Goal: Information Seeking & Learning: Learn about a topic

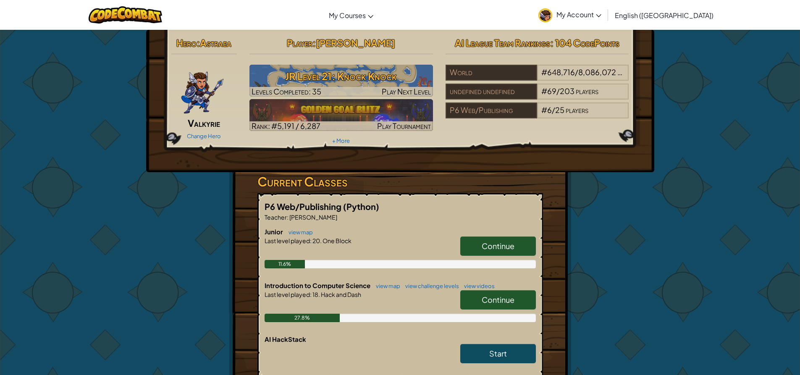
click at [479, 299] on link "Continue" at bounding box center [498, 299] width 76 height 19
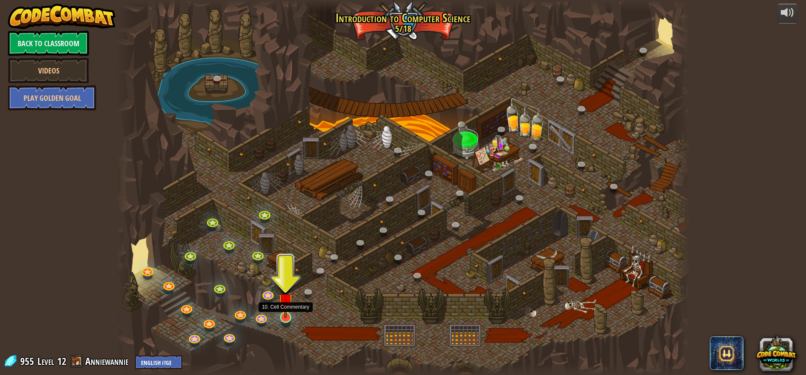
click at [288, 314] on img at bounding box center [285, 300] width 15 height 35
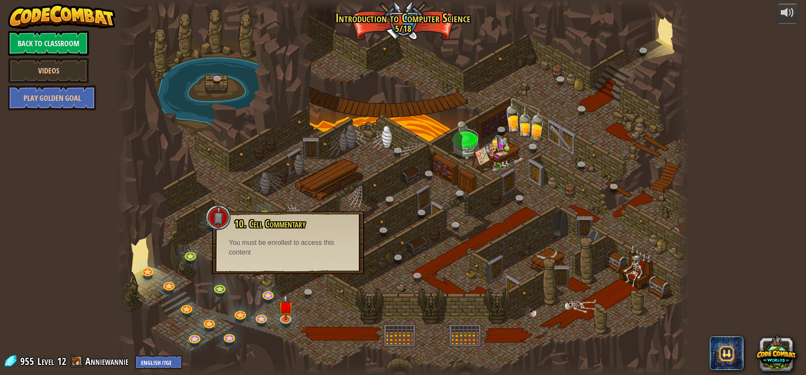
click at [299, 297] on div at bounding box center [402, 187] width 573 height 375
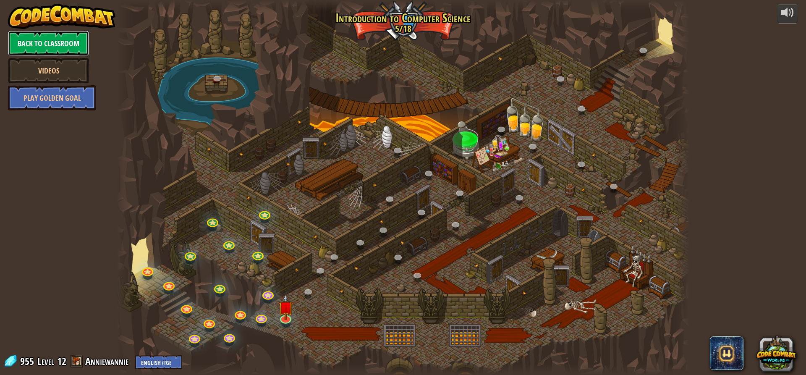
click at [51, 49] on link "Back to Classroom" at bounding box center [48, 43] width 81 height 25
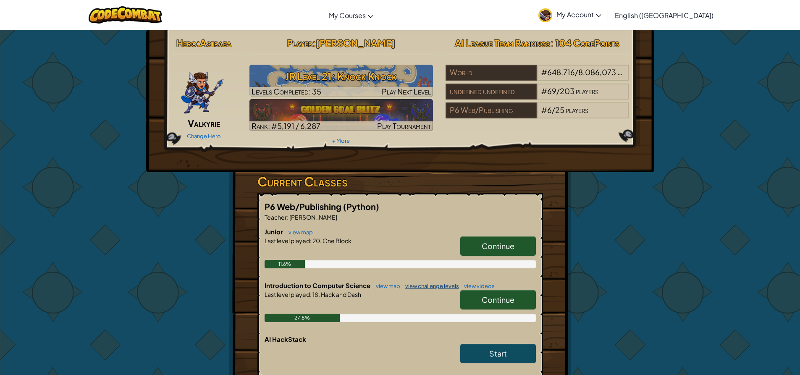
click at [432, 288] on link "view challenge levels" at bounding box center [430, 286] width 58 height 7
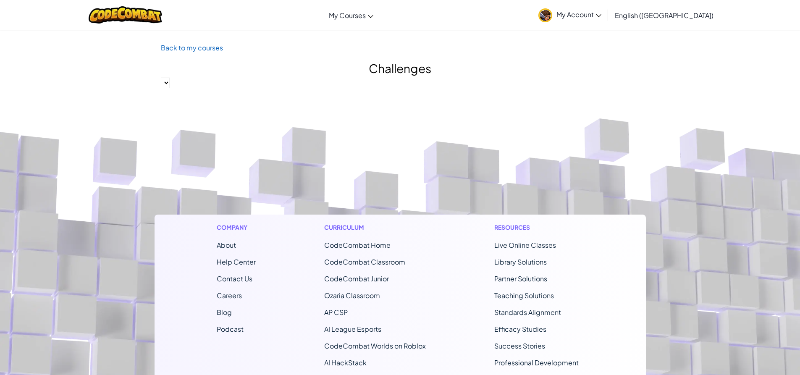
select select "560f1a9f22961295f9427742"
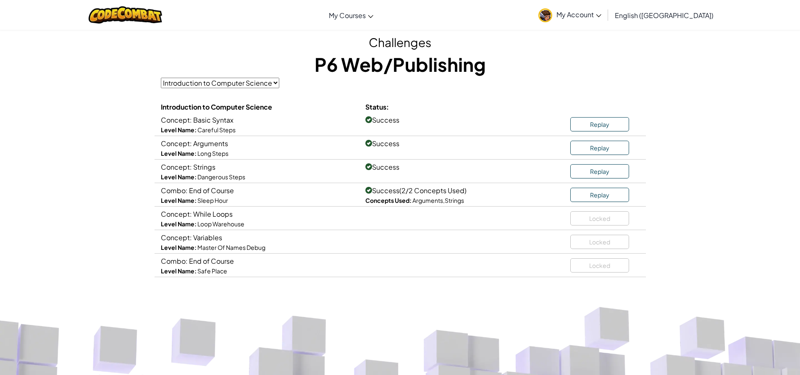
scroll to position [84, 0]
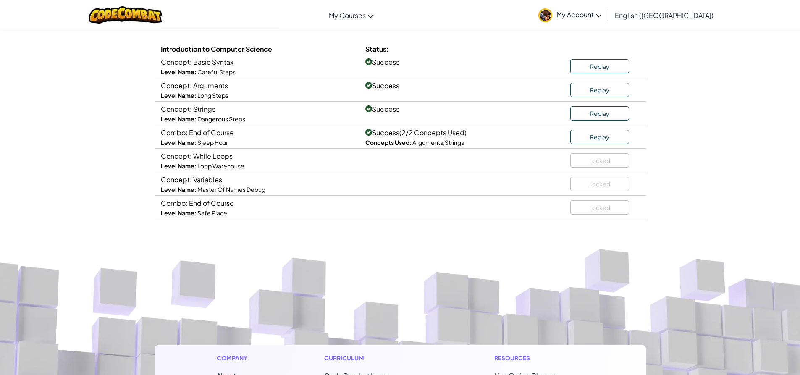
click at [606, 161] on div "Locked" at bounding box center [604, 158] width 69 height 17
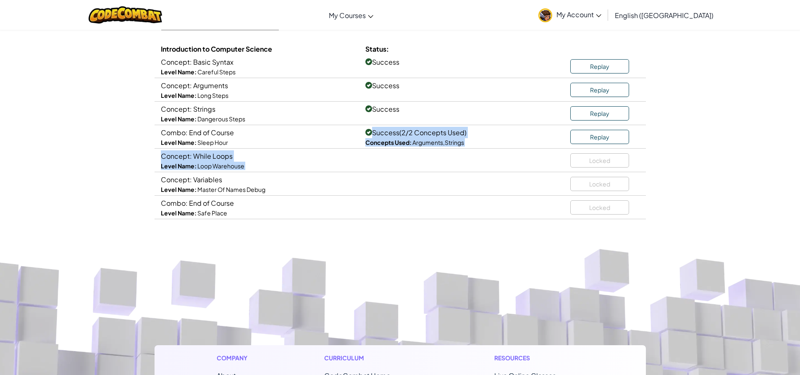
drag, startPoint x: 589, startPoint y: 154, endPoint x: 362, endPoint y: 128, distance: 229.0
click at [364, 128] on div "Introduction to Computer Science Status: Concept: Basic Syntax Level Name: Care…" at bounding box center [400, 131] width 479 height 176
click at [362, 139] on div "Success (2/2 Concepts Used) Concepts Used: Arguments , Strings" at bounding box center [461, 137] width 205 height 20
drag, startPoint x: 379, startPoint y: 138, endPoint x: 426, endPoint y: 157, distance: 50.3
click at [426, 157] on div "Introduction to Computer Science Status: Concept: Basic Syntax Level Name: Care…" at bounding box center [400, 131] width 479 height 176
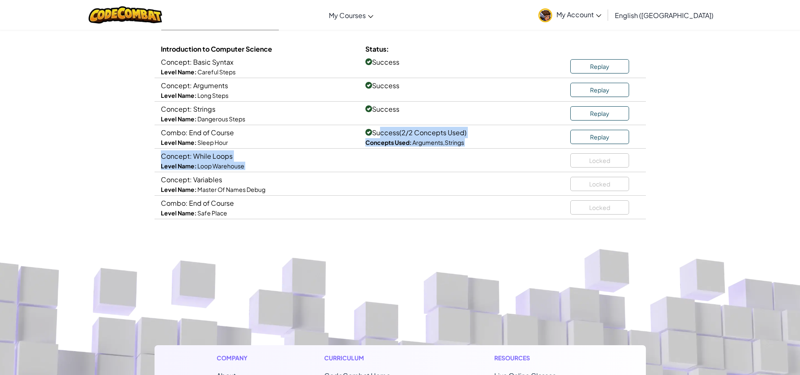
click at [432, 157] on div "Concept: While Loops Level Name: Loop Warehouse Locked" at bounding box center [399, 161] width 491 height 24
drag, startPoint x: 323, startPoint y: 134, endPoint x: 281, endPoint y: 189, distance: 68.9
click at [287, 188] on div "Introduction to Computer Science Status: Concept: Basic Syntax Level Name: Care…" at bounding box center [400, 131] width 479 height 176
click at [276, 187] on div "Level Name: Master Of Names Debug" at bounding box center [257, 189] width 192 height 8
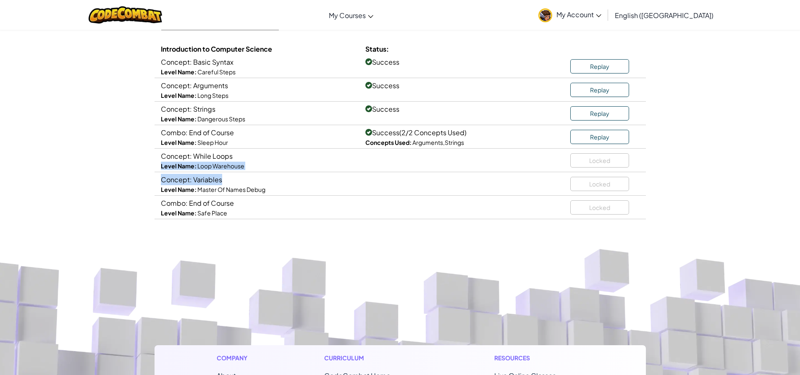
drag, startPoint x: 288, startPoint y: 157, endPoint x: 283, endPoint y: 183, distance: 25.7
click at [283, 183] on div "Introduction to Computer Science Status: Concept: Basic Syntax Level Name: Care…" at bounding box center [400, 131] width 479 height 176
click at [282, 179] on div "Concept: Variables" at bounding box center [257, 179] width 192 height 11
click at [250, 186] on span "Master Of Names Debug" at bounding box center [231, 190] width 68 height 8
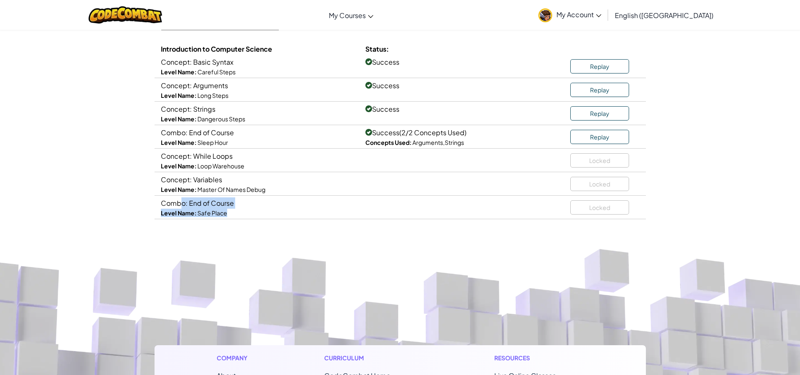
drag, startPoint x: 211, startPoint y: 207, endPoint x: 236, endPoint y: 212, distance: 25.3
click at [236, 212] on div "Combo: End of Course Level Name: Safe Place" at bounding box center [256, 207] width 205 height 20
click at [206, 191] on span "Master Of Names Debug" at bounding box center [231, 190] width 68 height 8
drag, startPoint x: 160, startPoint y: 182, endPoint x: 266, endPoint y: 197, distance: 107.2
click at [266, 197] on div "Introduction to Computer Science Status: Concept: Basic Syntax Level Name: Care…" at bounding box center [400, 131] width 479 height 176
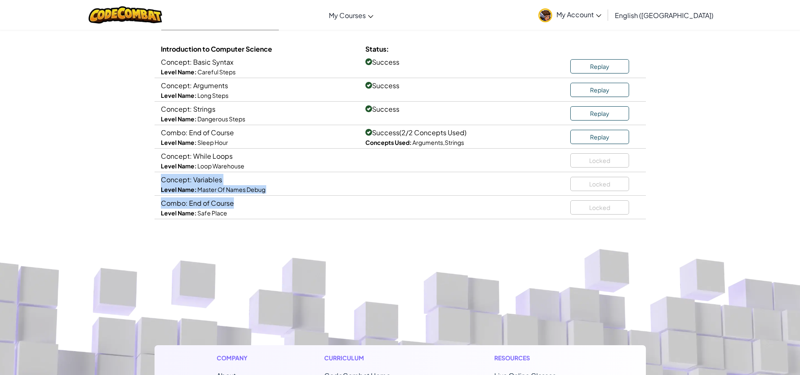
click at [266, 197] on div "Combo: End of Course Level Name: Safe Place Locked" at bounding box center [399, 208] width 491 height 24
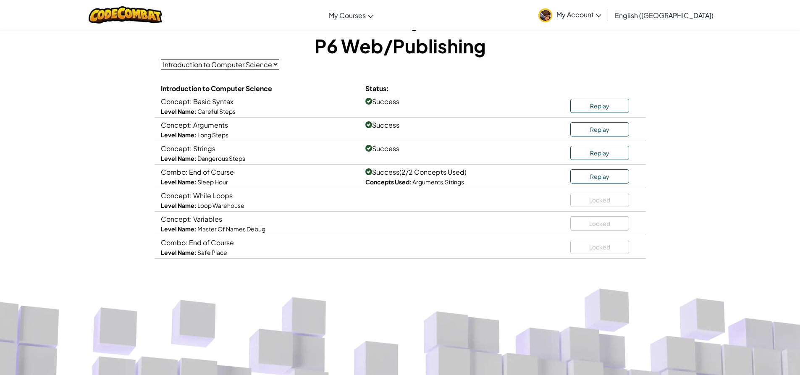
scroll to position [0, 0]
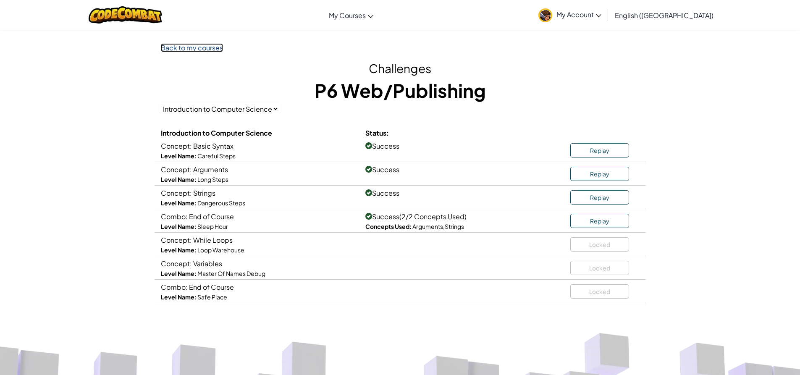
click at [197, 49] on link "Back to my courses" at bounding box center [192, 47] width 62 height 9
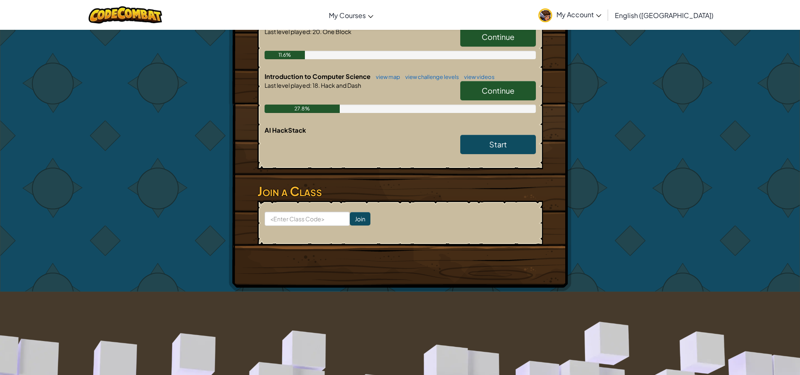
scroll to position [210, 0]
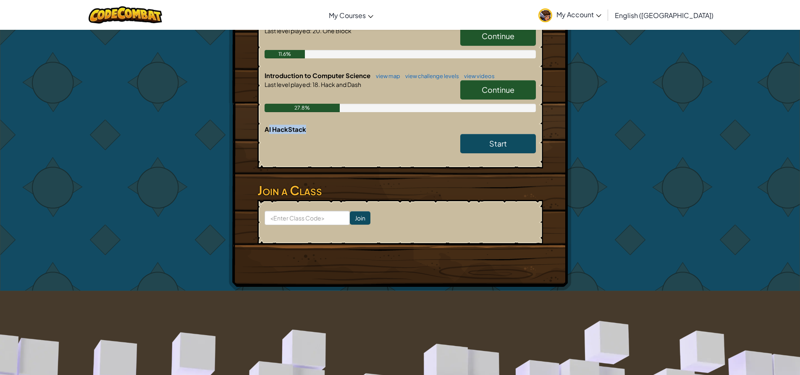
drag, startPoint x: 267, startPoint y: 127, endPoint x: 317, endPoint y: 133, distance: 51.2
click at [317, 133] on div "AI HackStack Start" at bounding box center [399, 143] width 271 height 37
click at [317, 109] on div "27.8%" at bounding box center [302, 108] width 76 height 8
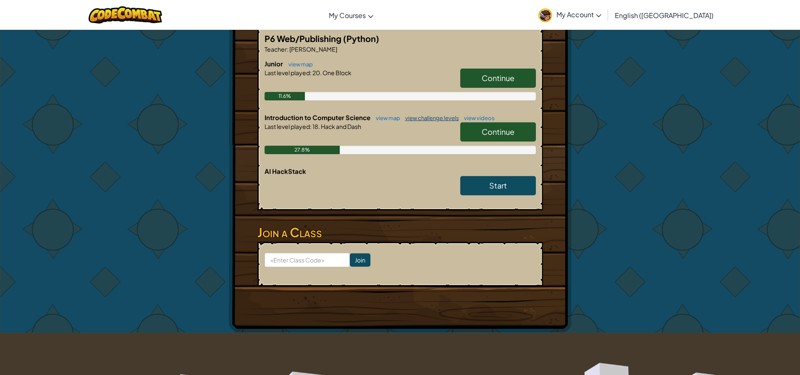
click at [438, 117] on link "view challenge levels" at bounding box center [430, 118] width 58 height 7
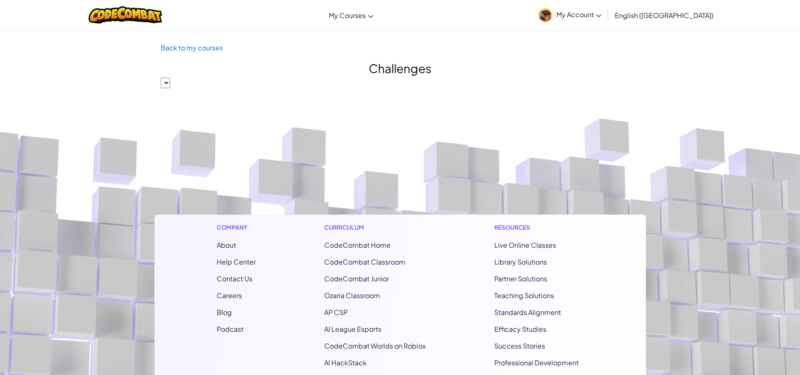
select select "560f1a9f22961295f9427742"
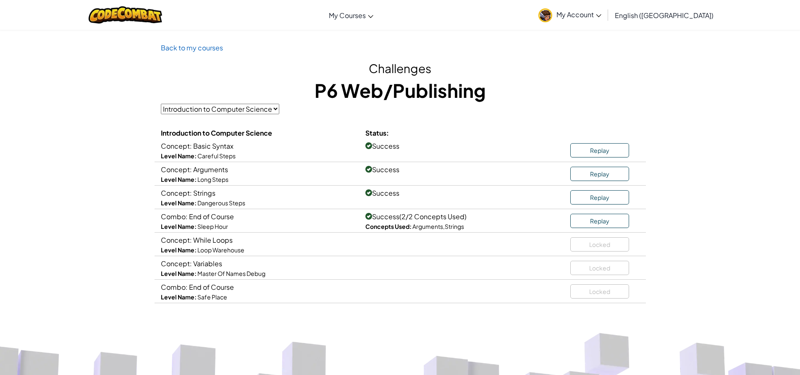
click at [236, 108] on select "Introduction to Computer Science" at bounding box center [220, 109] width 118 height 10
click at [161, 104] on select "Introduction to Computer Science" at bounding box center [220, 109] width 118 height 10
click at [203, 49] on link "Back to my courses" at bounding box center [192, 47] width 62 height 9
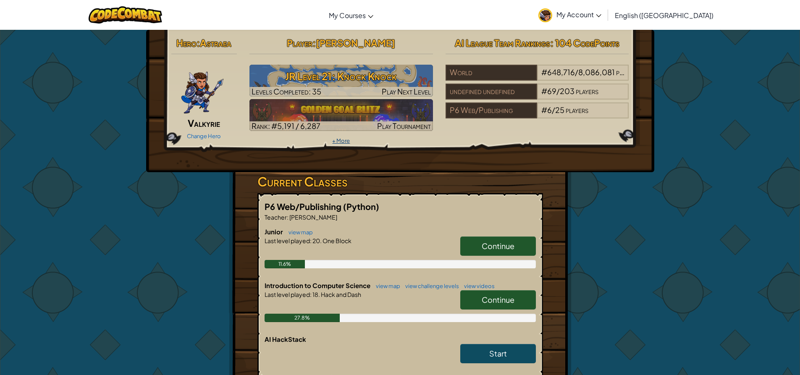
click at [343, 142] on link "+ More" at bounding box center [341, 140] width 18 height 7
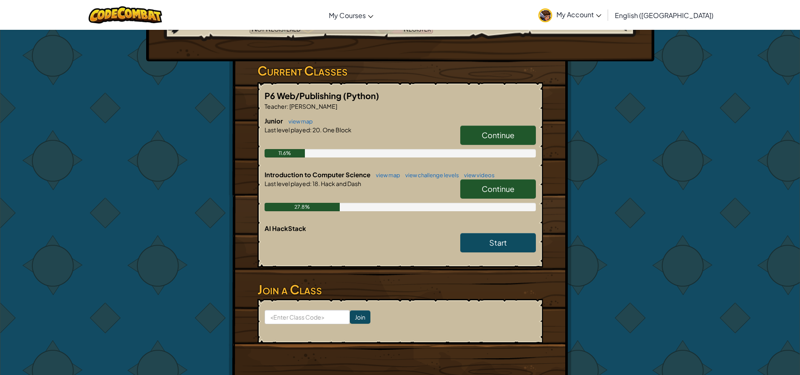
scroll to position [126, 0]
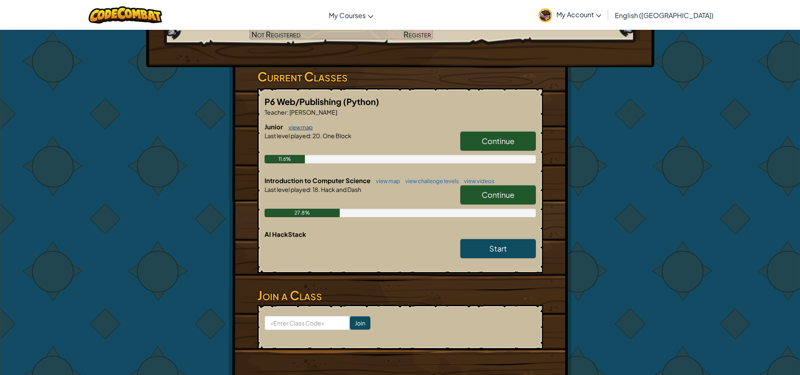
click at [306, 127] on link "view map" at bounding box center [298, 127] width 29 height 7
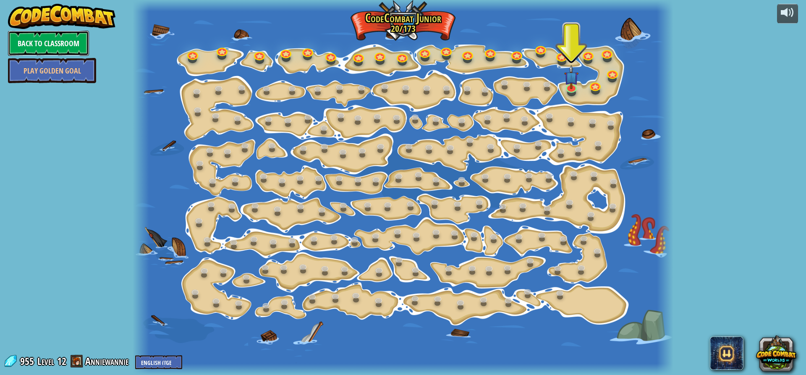
click at [47, 44] on link "Back to Classroom" at bounding box center [48, 43] width 81 height 25
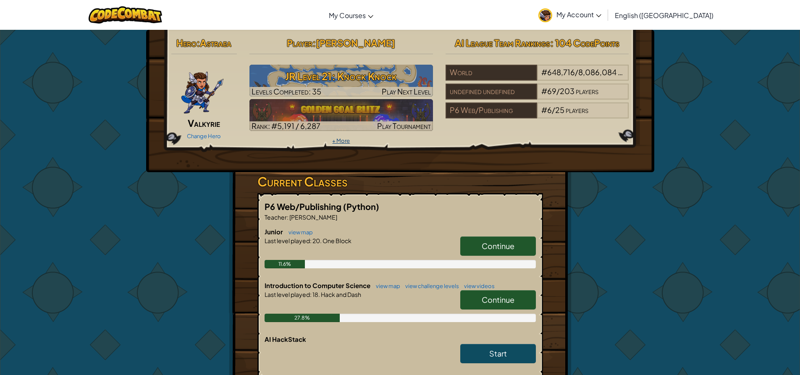
click at [344, 137] on link "+ More" at bounding box center [341, 140] width 18 height 7
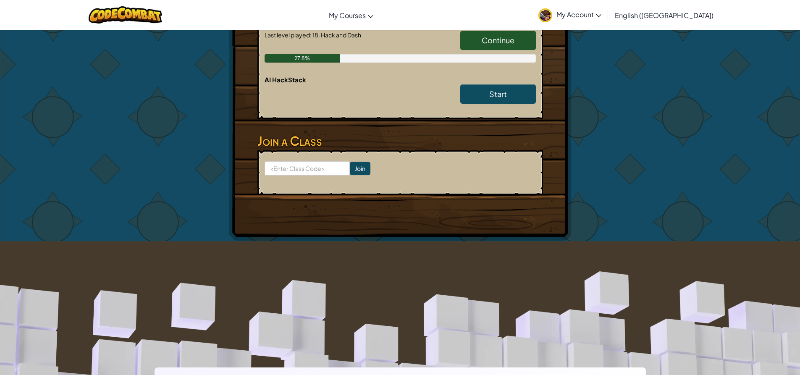
scroll to position [294, 0]
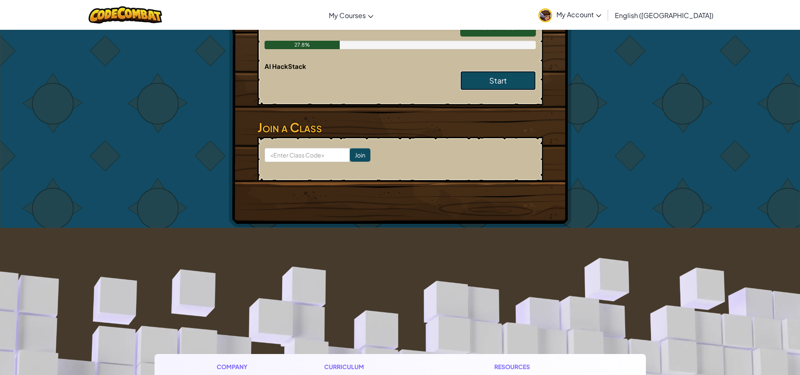
click at [473, 81] on link "Start" at bounding box center [498, 80] width 76 height 19
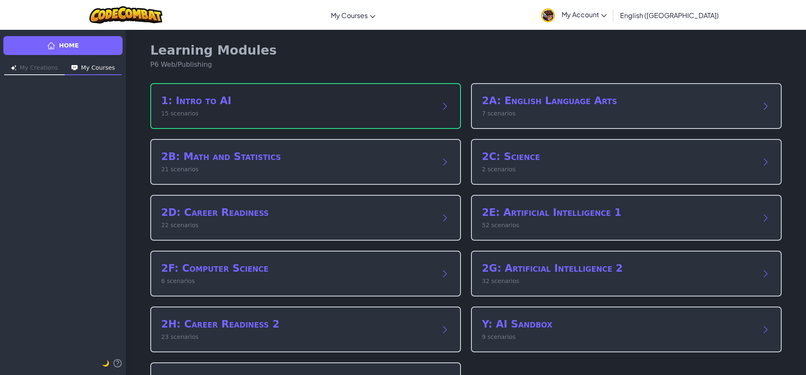
click at [286, 109] on div "1: Intro to AI 15 scenarios" at bounding box center [297, 106] width 272 height 24
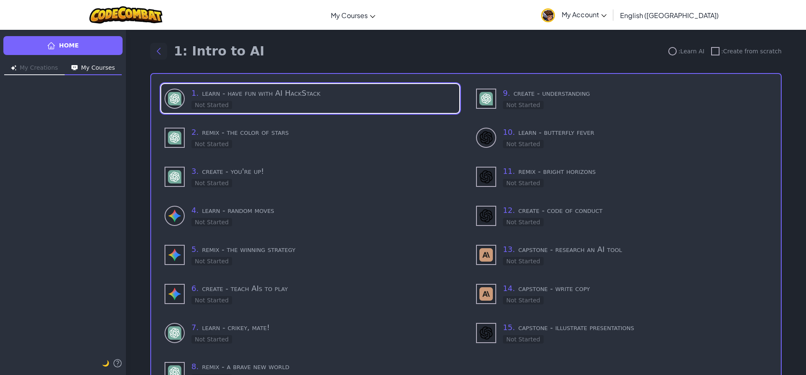
click at [154, 49] on icon "Back to modules" at bounding box center [159, 51] width 10 height 10
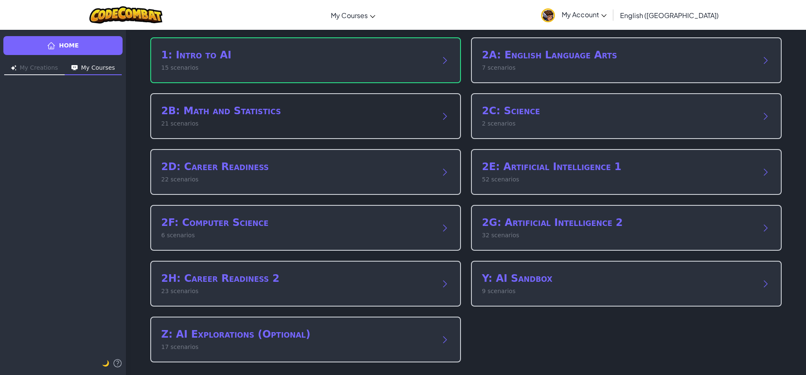
scroll to position [47, 0]
click at [150, 132] on div "2B: Math and Statistics 21 scenarios" at bounding box center [305, 115] width 311 height 46
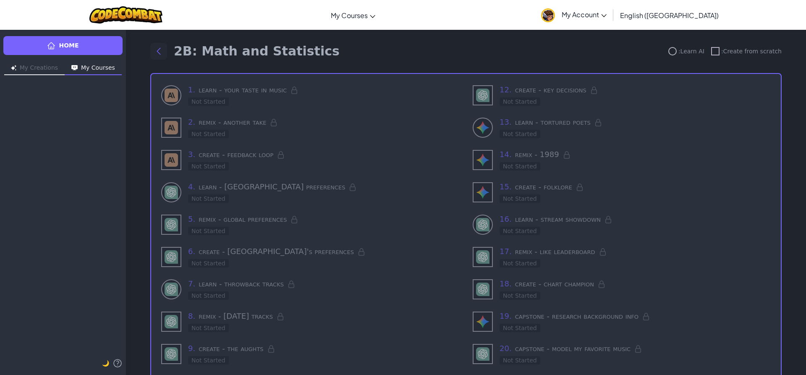
click at [160, 50] on icon "Back to modules" at bounding box center [159, 51] width 10 height 10
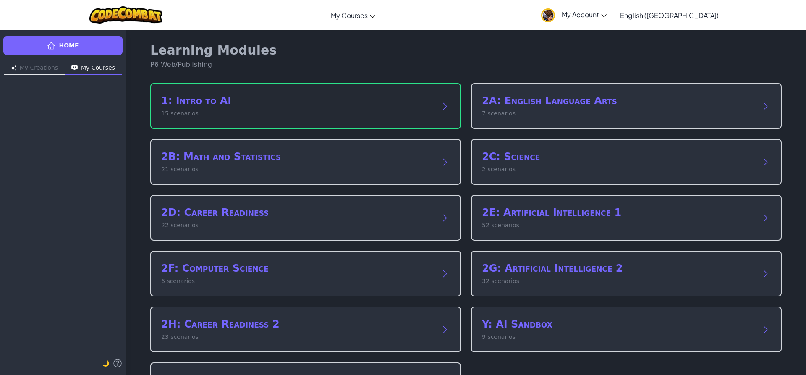
click at [193, 106] on h2 "1: Intro to AI" at bounding box center [297, 100] width 272 height 13
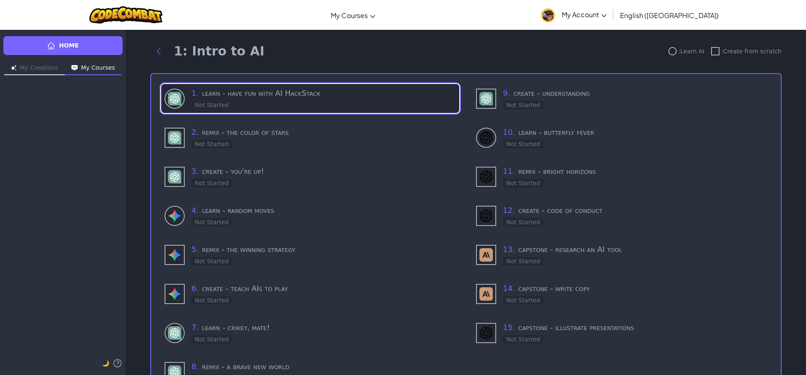
click at [275, 97] on h3 "1 . learn - have fun with AI HackStack" at bounding box center [323, 93] width 264 height 12
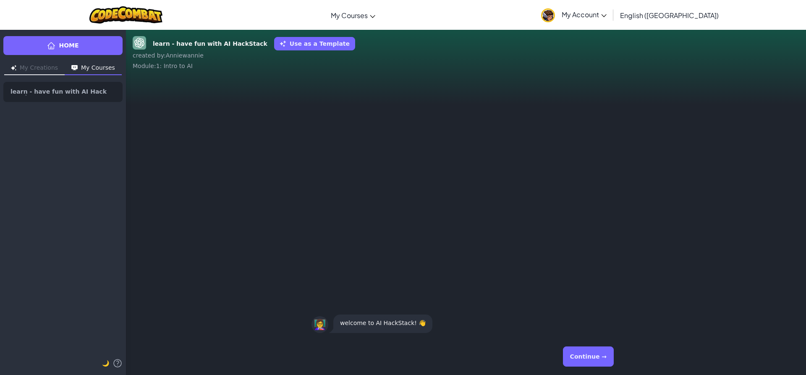
click at [586, 348] on button "Continue →" at bounding box center [588, 356] width 51 height 20
click at [604, 357] on button "Continue →" at bounding box center [588, 356] width 51 height 20
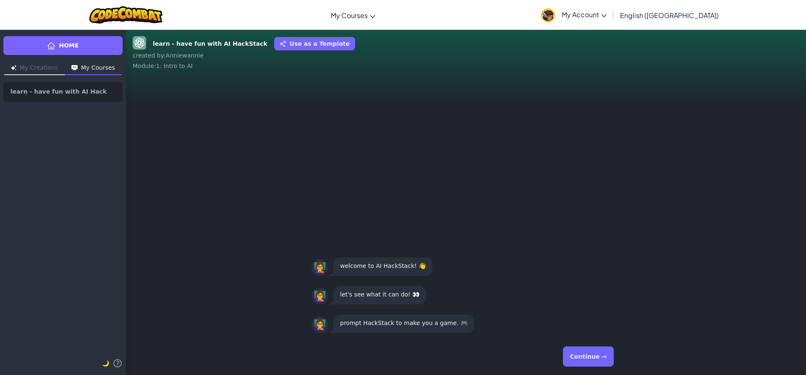
click at [604, 357] on button "Continue →" at bounding box center [588, 356] width 51 height 20
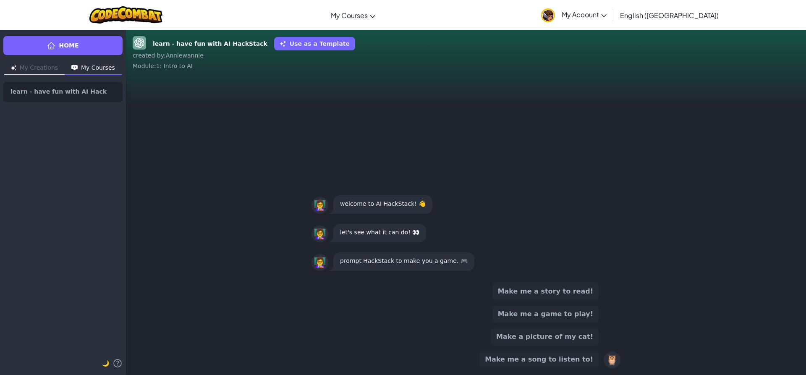
click at [549, 335] on button "Make a picture of my cat!" at bounding box center [545, 337] width 108 height 18
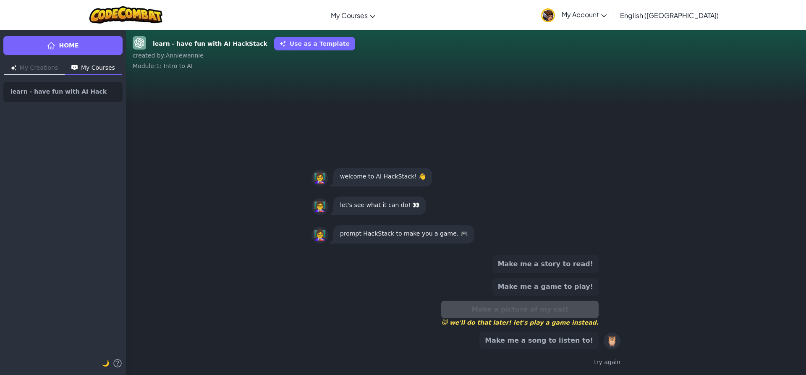
click at [507, 306] on div "Make a picture of my cat! 🐱 we'll do that later! let's play a game instead." at bounding box center [519, 314] width 157 height 26
click at [537, 343] on button "Make me a song to listen to!" at bounding box center [538, 341] width 119 height 18
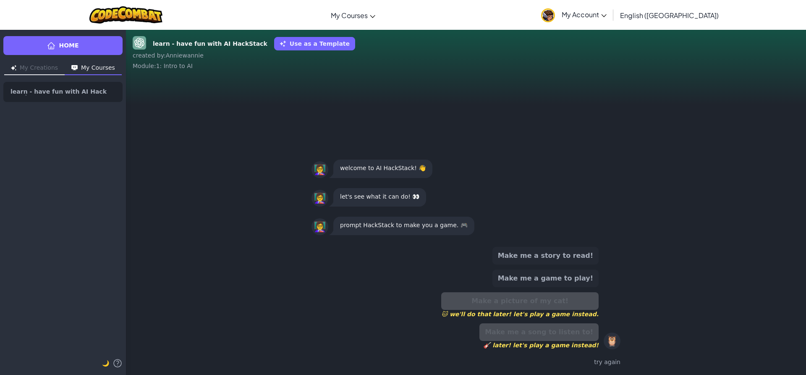
click at [577, 251] on button "Make me a story to read!" at bounding box center [545, 256] width 106 height 18
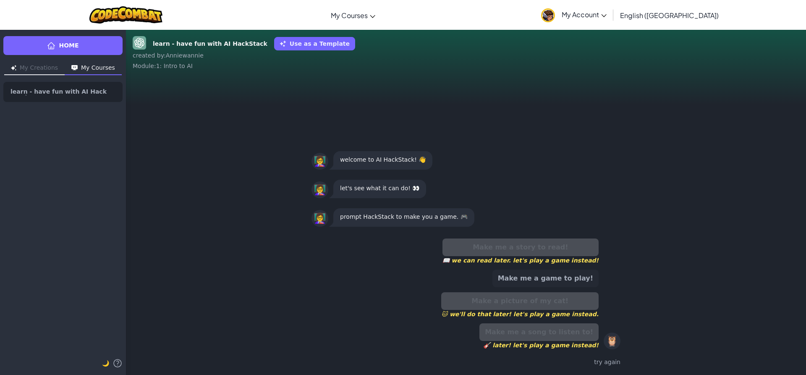
click at [573, 275] on button "Make me a game to play!" at bounding box center [545, 279] width 106 height 18
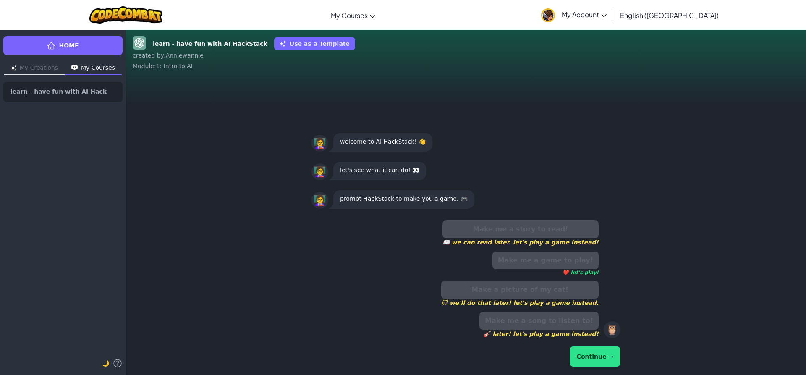
click at [589, 360] on button "Continue →" at bounding box center [595, 356] width 51 height 20
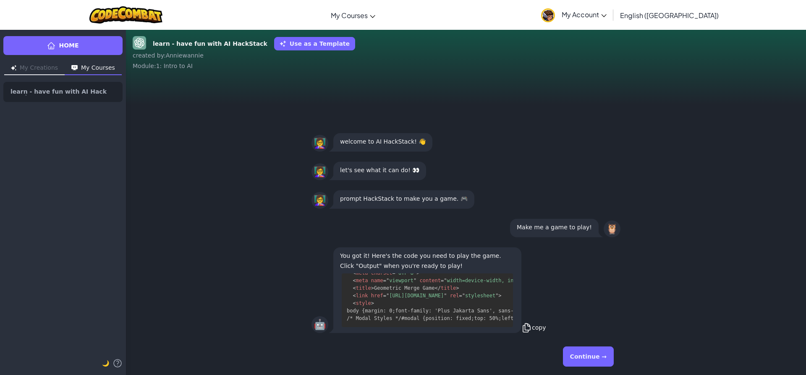
scroll to position [611, 0]
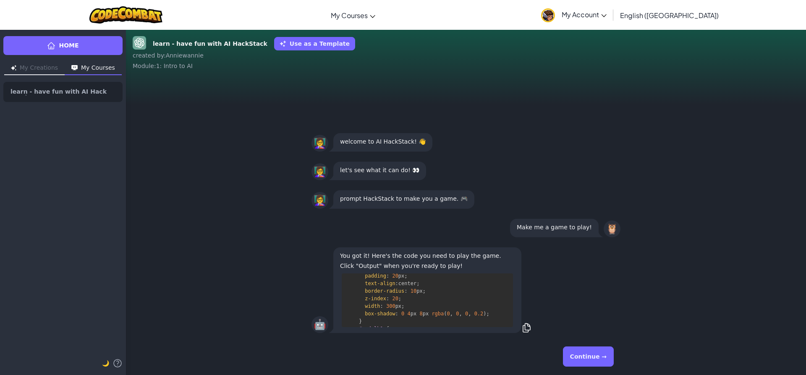
click at [574, 351] on button "Continue →" at bounding box center [588, 356] width 51 height 20
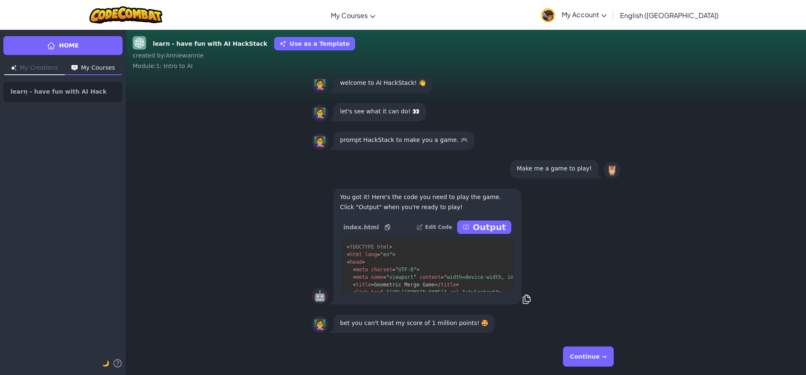
click at [481, 223] on p "Output" at bounding box center [489, 227] width 33 height 12
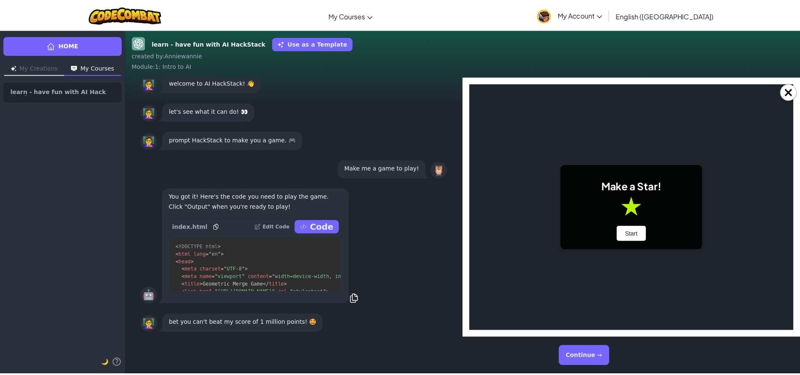
scroll to position [0, 0]
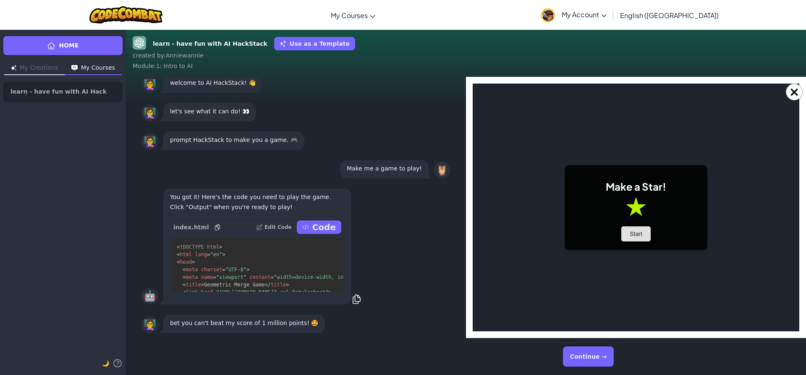
click at [629, 230] on button "Start" at bounding box center [635, 233] width 29 height 15
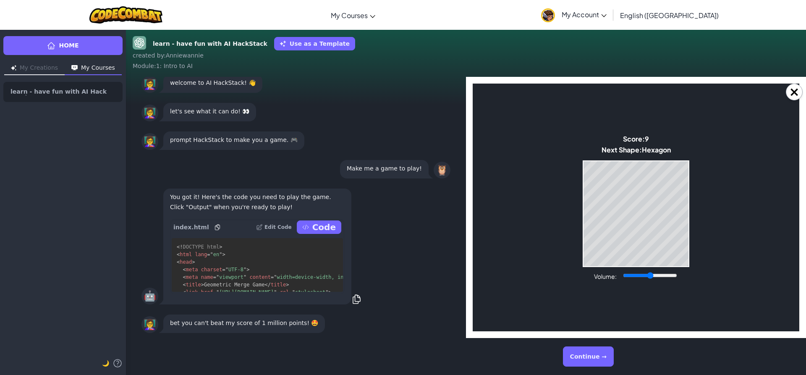
click at [611, 9] on link "My Account" at bounding box center [574, 15] width 74 height 26
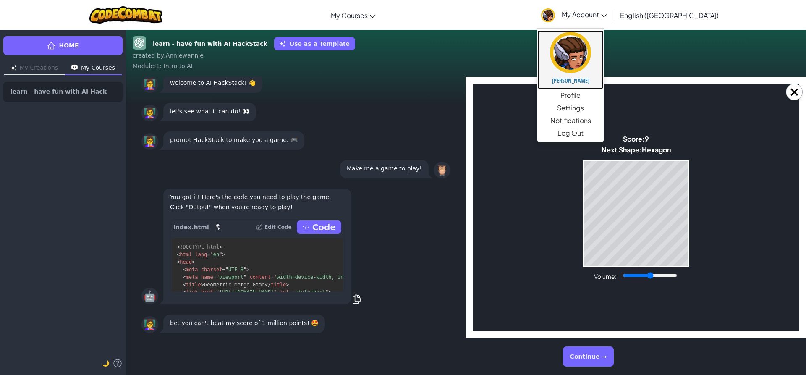
click at [591, 68] on img at bounding box center [570, 52] width 41 height 41
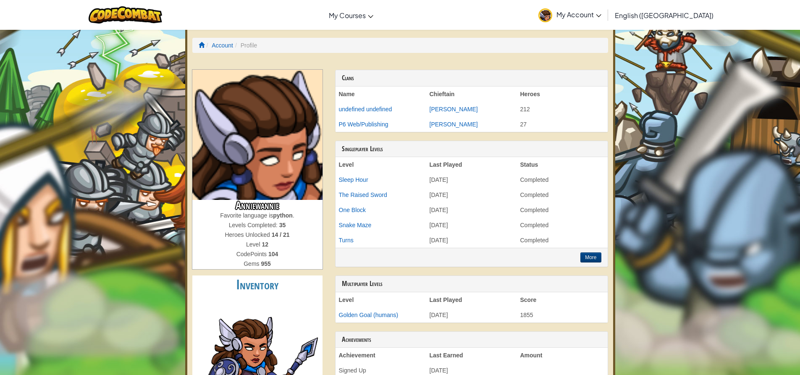
click at [605, 20] on link "My Account" at bounding box center [569, 15] width 71 height 26
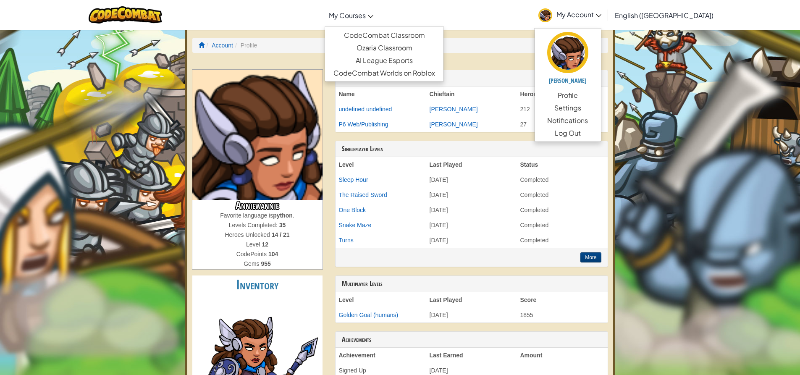
click at [366, 15] on span "My Courses" at bounding box center [347, 15] width 37 height 9
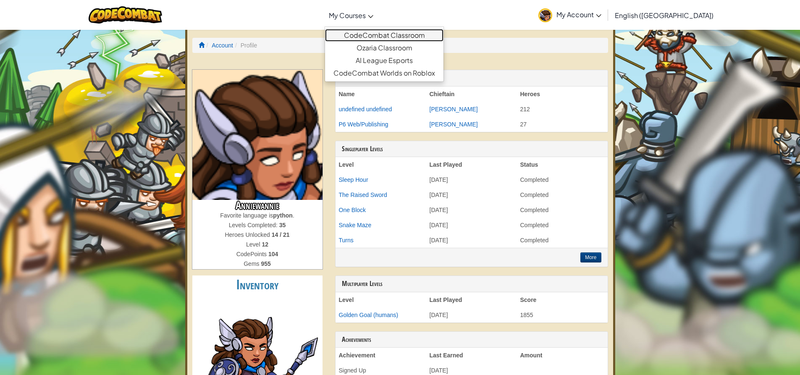
click at [410, 35] on link "CodeCombat Classroom" at bounding box center [384, 35] width 118 height 13
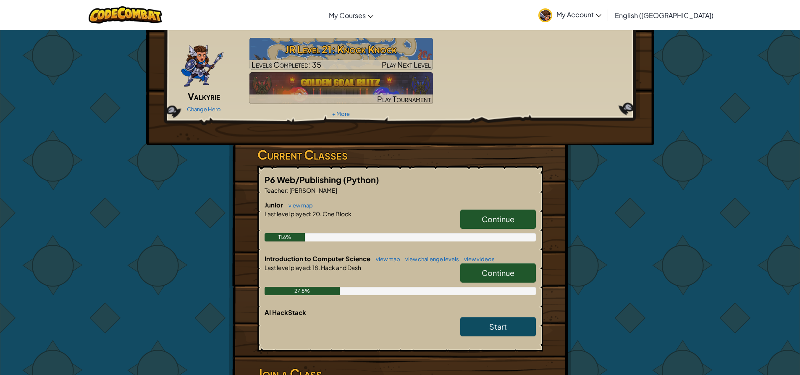
scroll to position [42, 0]
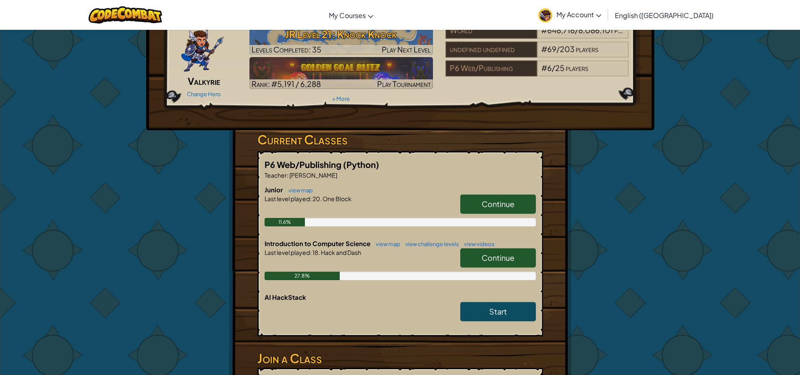
drag, startPoint x: 510, startPoint y: 255, endPoint x: 353, endPoint y: 163, distance: 181.9
click at [353, 163] on div "P6 Web/Publishing (Python) Teacher : [PERSON_NAME] Junior view map Continue Las…" at bounding box center [399, 243] width 285 height 185
click at [510, 263] on link "Continue" at bounding box center [498, 257] width 76 height 19
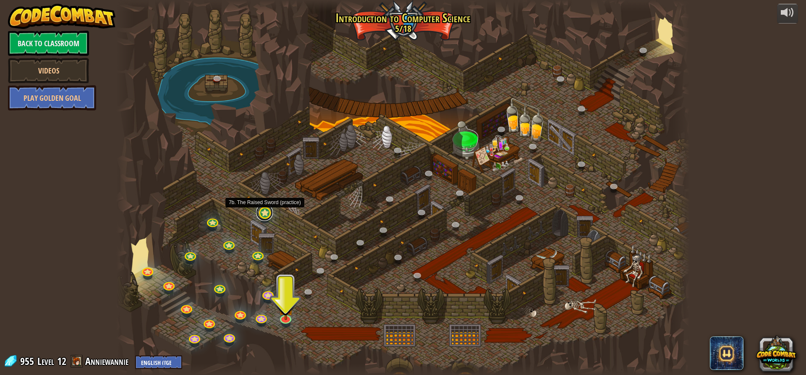
click at [269, 216] on link at bounding box center [264, 212] width 17 height 17
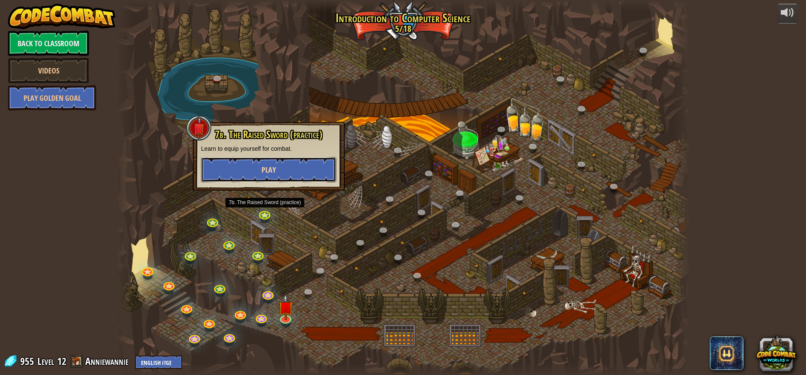
click at [261, 165] on button "Play" at bounding box center [268, 169] width 135 height 25
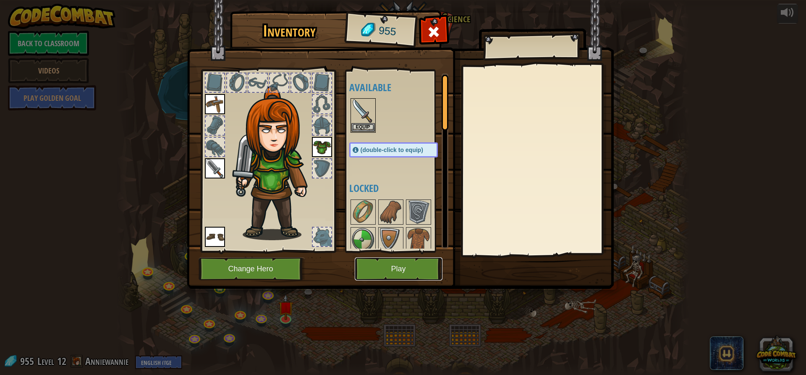
click at [370, 264] on button "Play" at bounding box center [399, 268] width 88 height 23
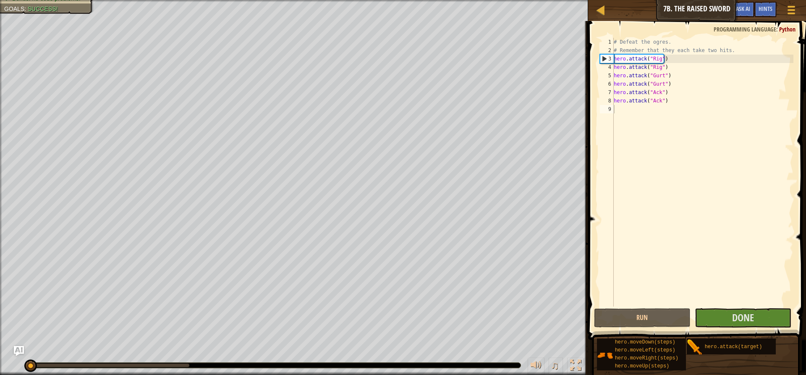
click at [779, 323] on button "Done" at bounding box center [743, 317] width 97 height 19
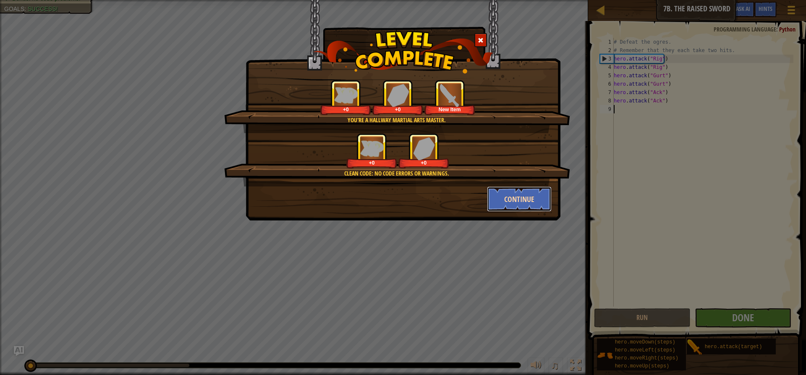
click at [526, 201] on button "Continue" at bounding box center [519, 198] width 65 height 25
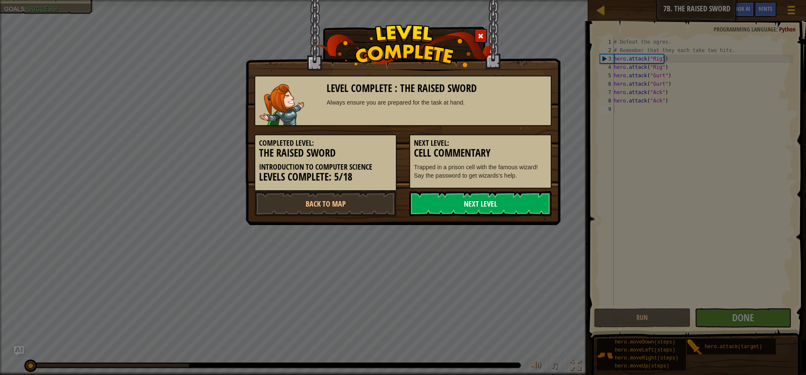
click at [444, 209] on link "Next Level" at bounding box center [480, 203] width 142 height 25
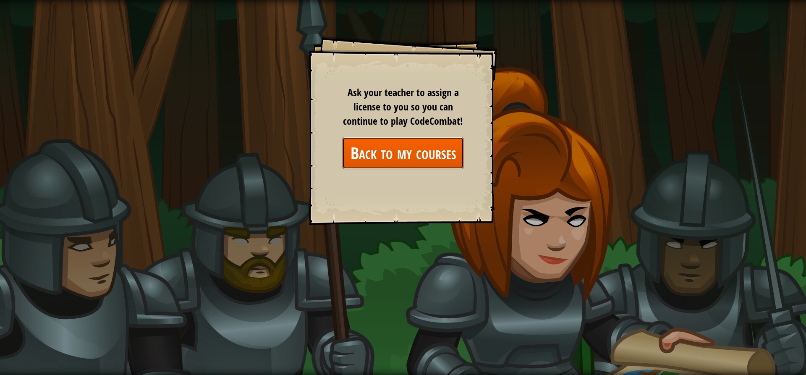
click at [402, 141] on link "Back to my courses" at bounding box center [403, 153] width 122 height 32
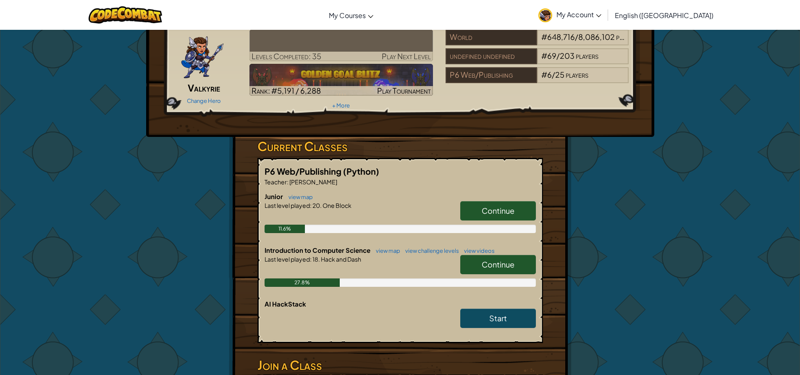
scroll to position [84, 0]
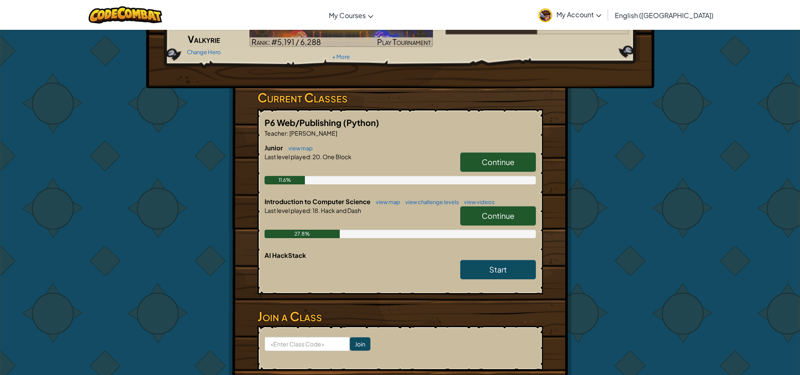
drag, startPoint x: 523, startPoint y: 216, endPoint x: 634, endPoint y: 224, distance: 112.0
click at [633, 224] on div "Hero : Astraea Valkyrie Change Hero Player : [PERSON_NAME] O Levels Completed: …" at bounding box center [399, 181] width 491 height 471
click at [419, 200] on link "view challenge levels" at bounding box center [430, 202] width 58 height 7
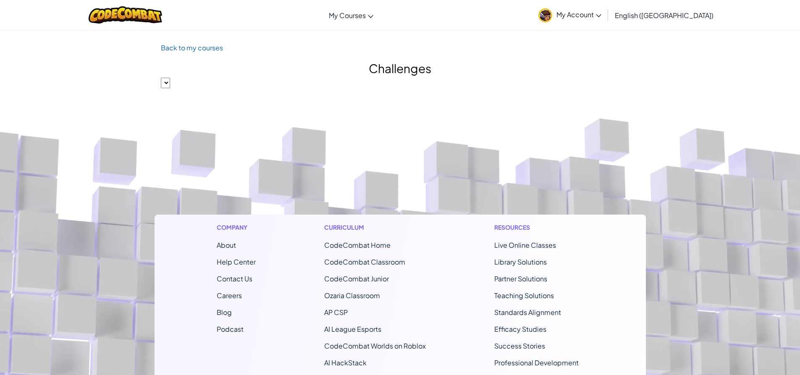
select select "560f1a9f22961295f9427742"
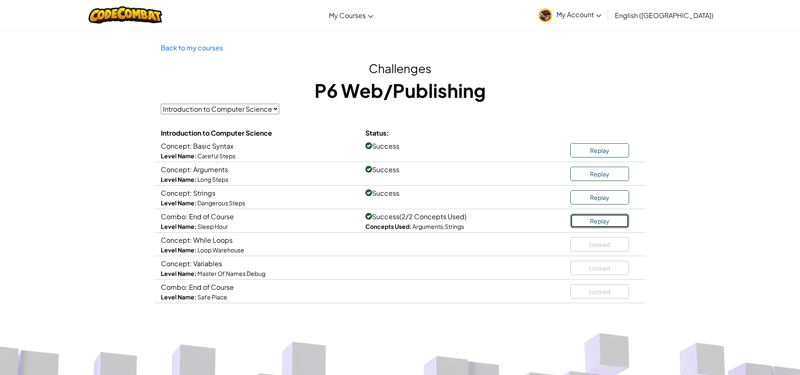
click at [582, 226] on link "Replay" at bounding box center [599, 221] width 59 height 14
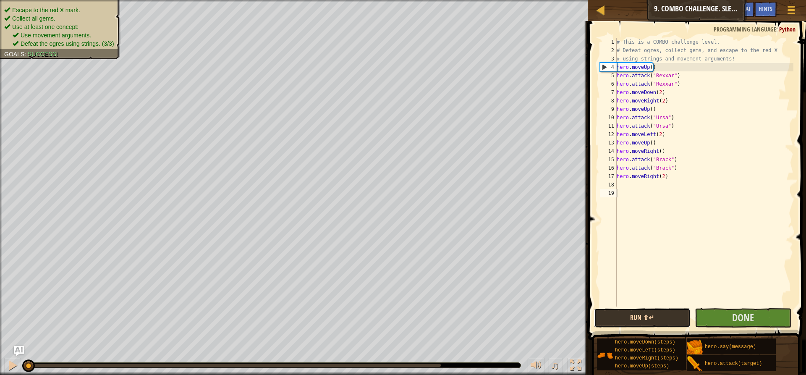
click at [649, 317] on button "Run ⇧↵" at bounding box center [642, 317] width 97 height 19
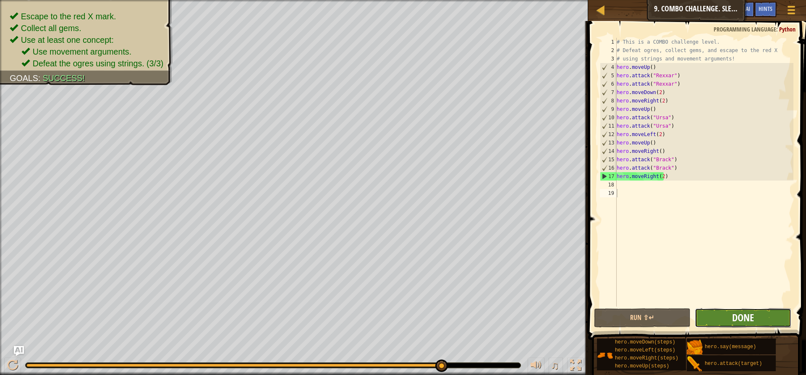
click at [752, 314] on span "Done" at bounding box center [743, 317] width 22 height 13
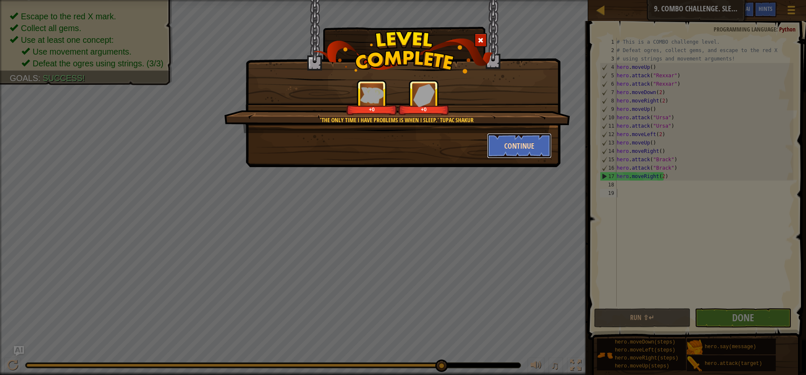
click at [504, 144] on button "Continue" at bounding box center [519, 145] width 65 height 25
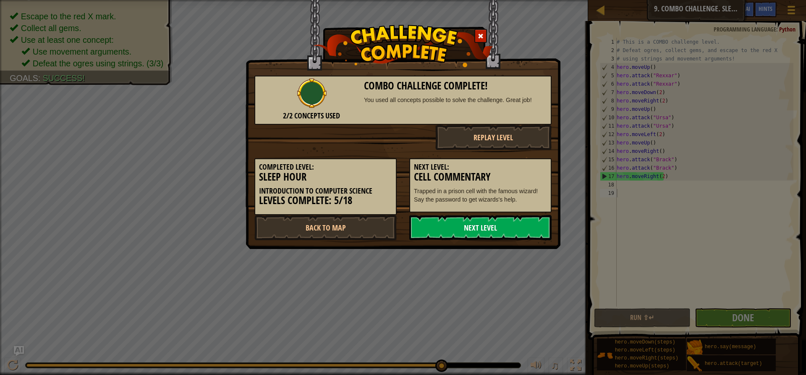
click at [414, 223] on link "Next Level" at bounding box center [480, 227] width 142 height 25
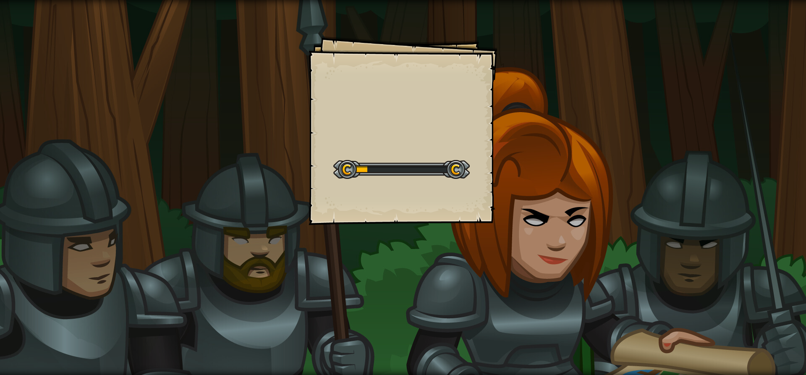
click at [438, 225] on div "Goals Start Level Error loading from server. Try refreshing the page. You'll ne…" at bounding box center [403, 187] width 806 height 375
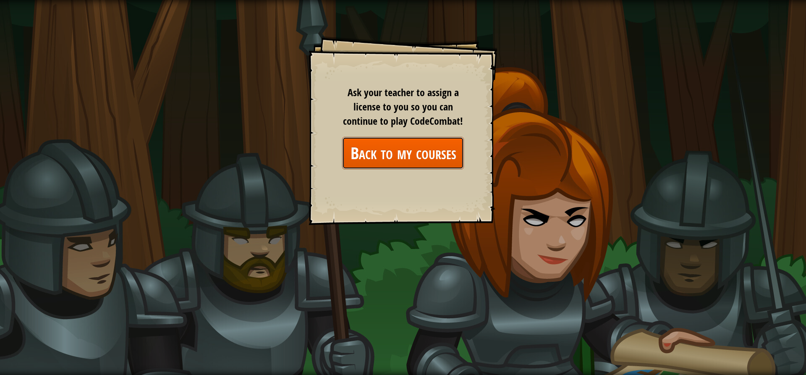
click at [431, 145] on link "Back to my courses" at bounding box center [403, 153] width 122 height 32
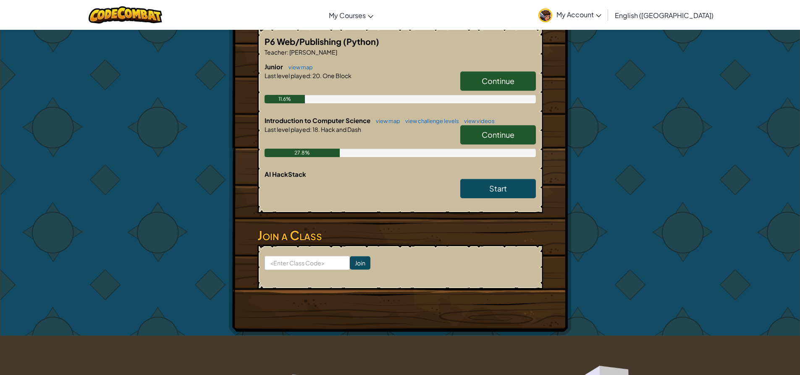
scroll to position [210, 0]
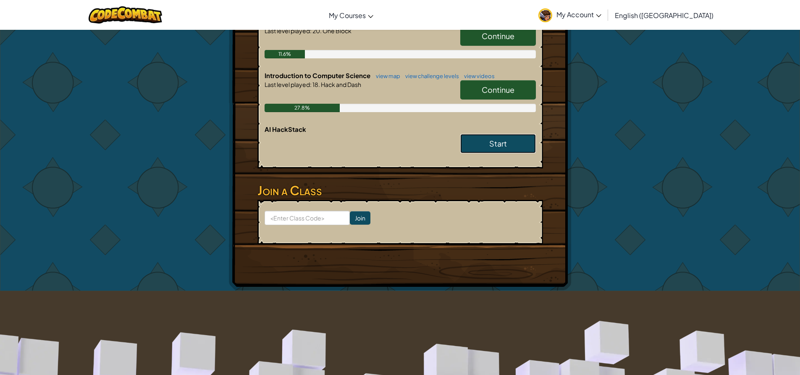
click at [506, 149] on link "Start" at bounding box center [498, 143] width 76 height 19
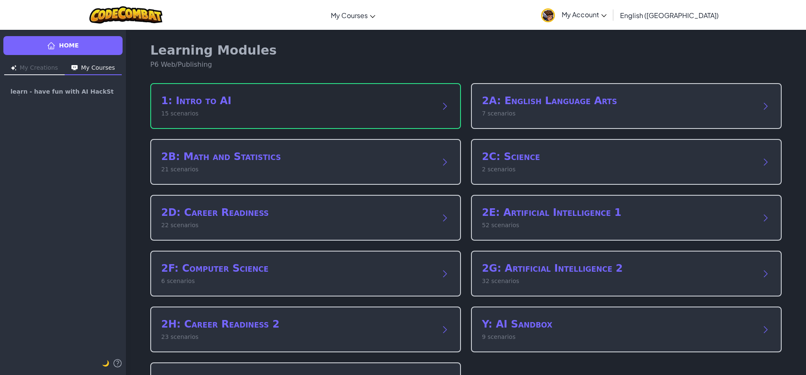
click at [408, 108] on div "1: Intro to AI 15 scenarios" at bounding box center [297, 106] width 272 height 24
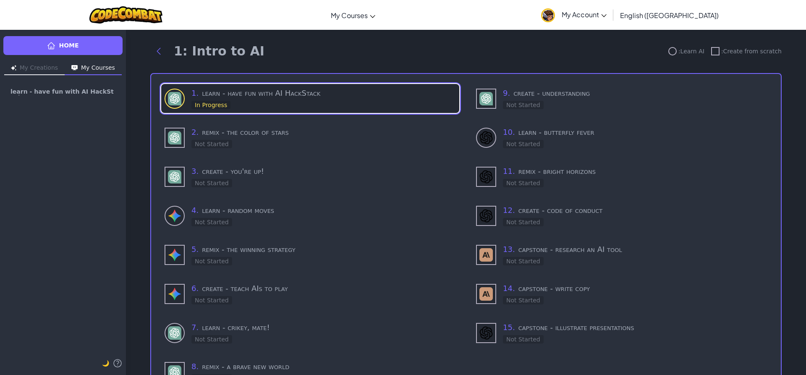
click at [358, 107] on div "1 . learn - have fun with AI HackStack In Progress" at bounding box center [323, 98] width 264 height 22
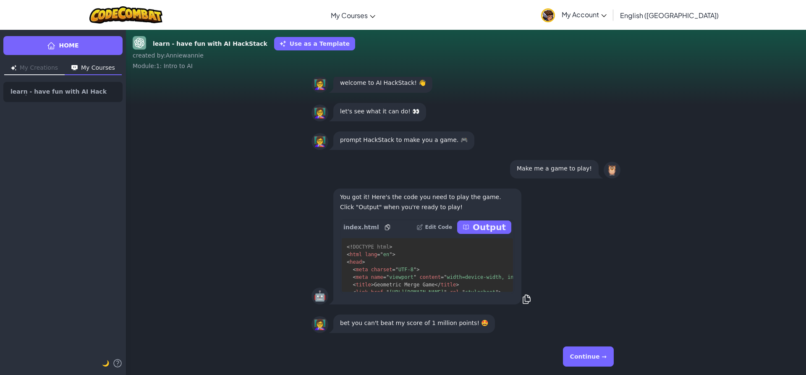
click at [600, 356] on button "Continue →" at bounding box center [588, 356] width 51 height 20
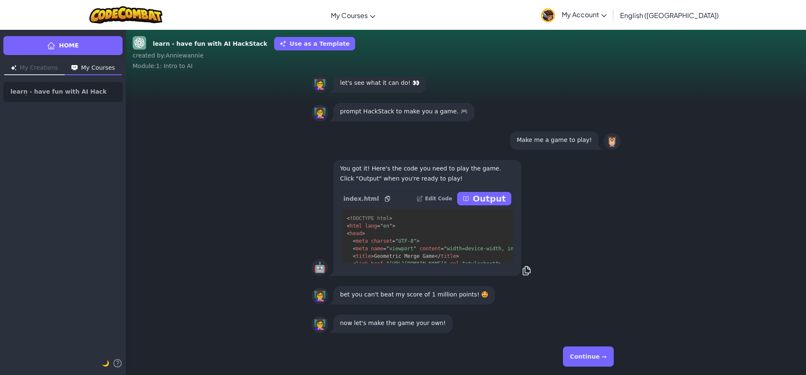
click at [590, 352] on button "Continue →" at bounding box center [588, 356] width 51 height 20
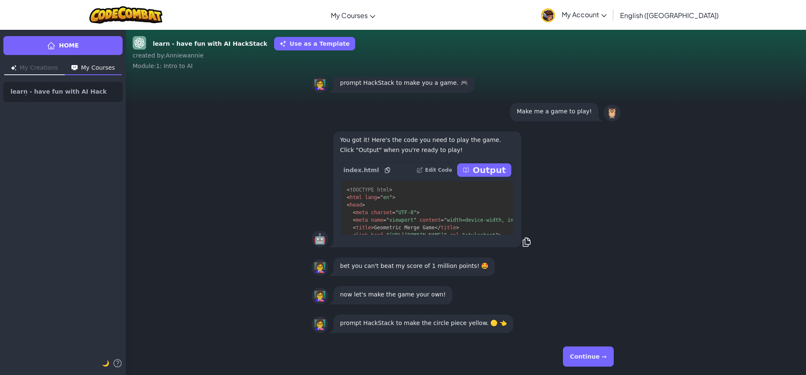
click at [590, 352] on button "Continue →" at bounding box center [588, 356] width 51 height 20
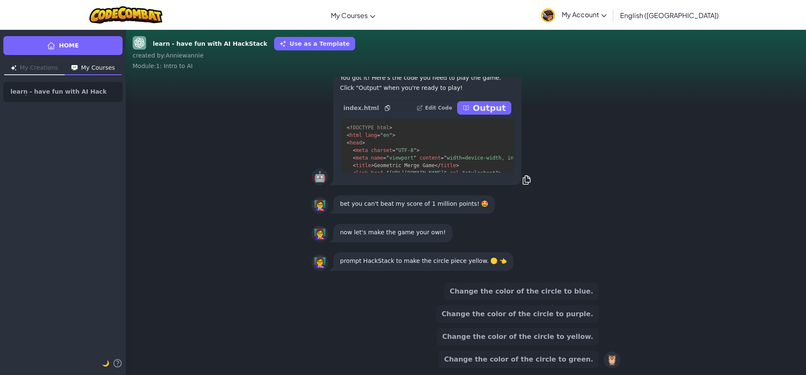
click at [551, 330] on button "Change the color of the circle to yellow." at bounding box center [518, 337] width 162 height 18
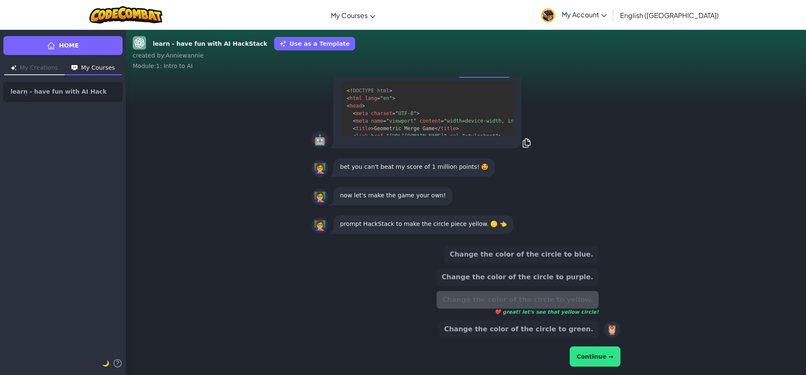
click at [592, 351] on button "Continue →" at bounding box center [595, 356] width 51 height 20
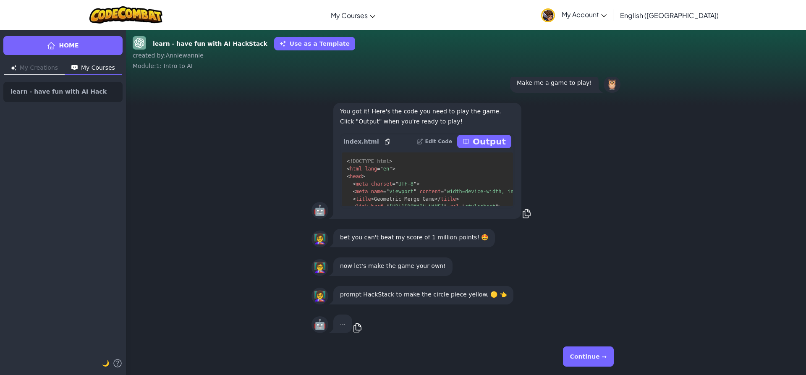
click at [593, 357] on button "Continue →" at bounding box center [588, 356] width 51 height 20
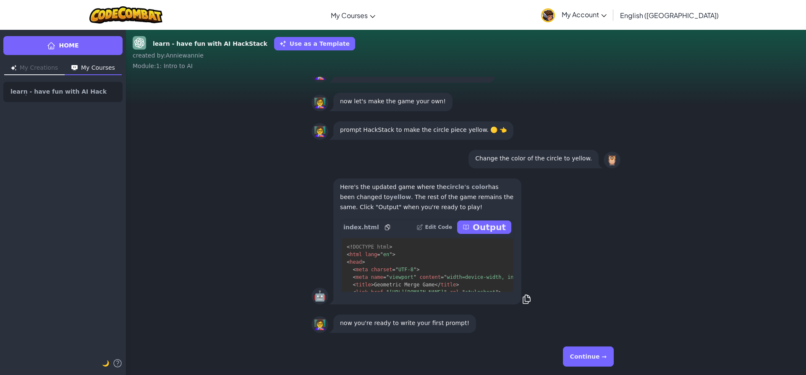
click at [593, 355] on button "Continue →" at bounding box center [588, 356] width 51 height 20
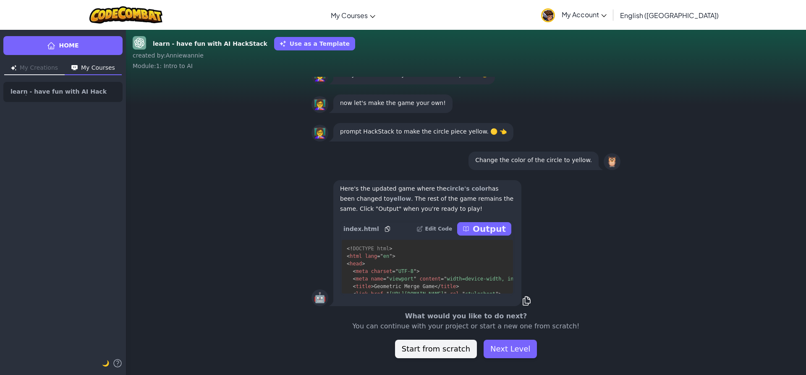
click at [593, 353] on div "What would you like to do next? You can continue with your project or start a n…" at bounding box center [466, 334] width 680 height 47
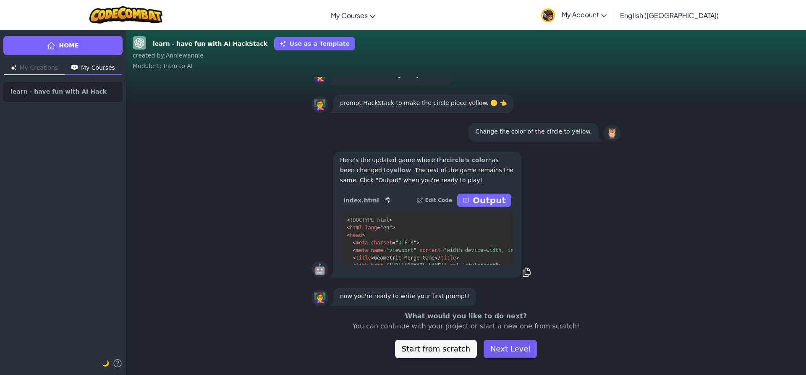
click at [519, 347] on button "Next Level" at bounding box center [510, 349] width 53 height 18
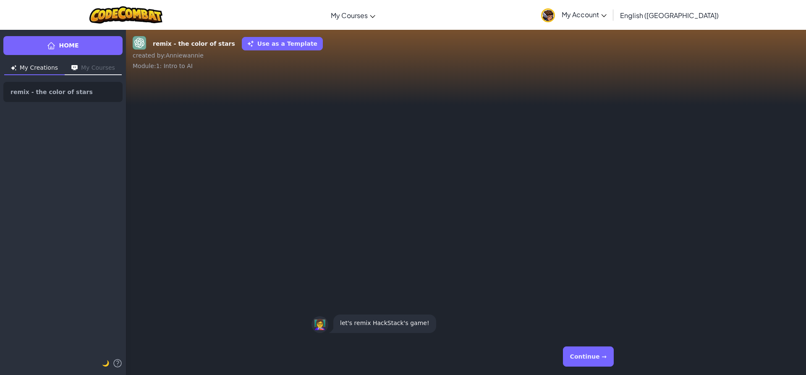
click at [587, 354] on button "Continue →" at bounding box center [588, 356] width 51 height 20
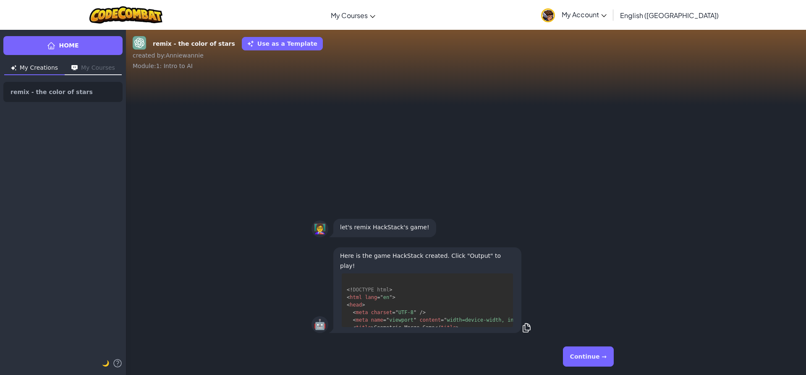
click at [587, 354] on button "Continue →" at bounding box center [588, 356] width 51 height 20
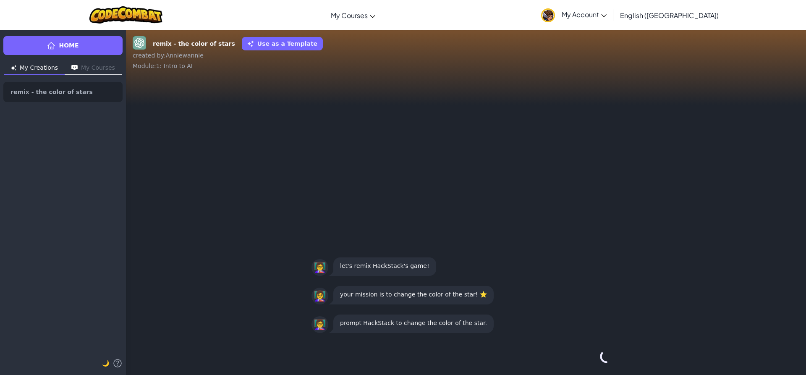
click at [599, 354] on button "Continue →" at bounding box center [606, 356] width 14 height 20
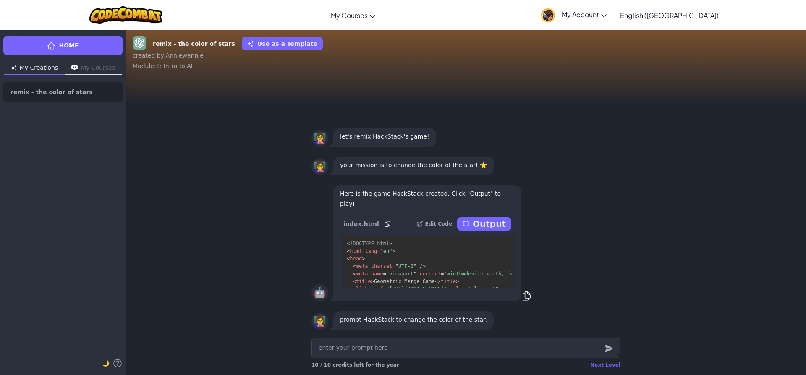
type textarea "x"
type textarea "h"
type textarea "x"
type textarea "he"
type textarea "x"
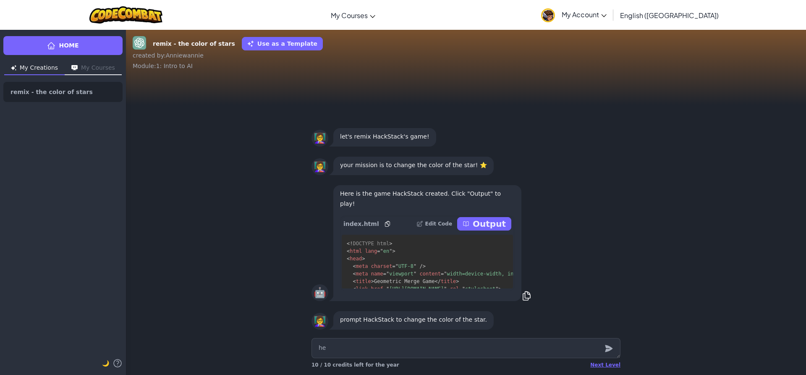
type textarea "hey"
type textarea "x"
type textarea "hey"
type textarea "x"
type textarea "hey f"
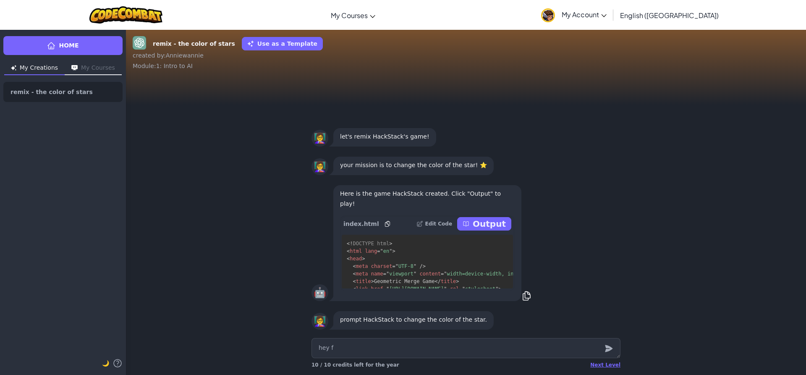
type textarea "x"
type textarea "hey fg"
type textarea "x"
type textarea "hey fgt"
type textarea "x"
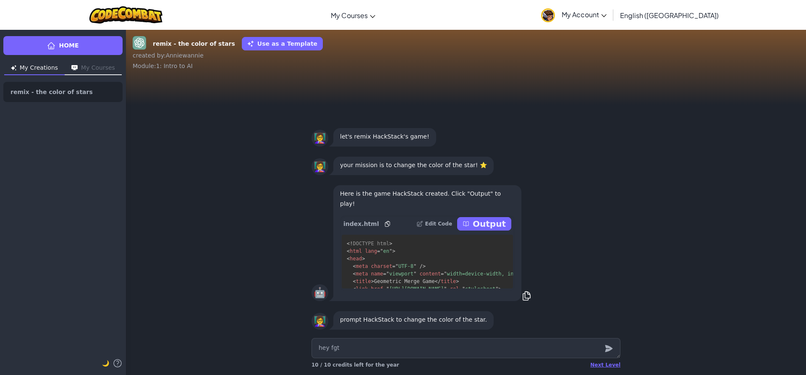
type textarea "hey fgt"
type textarea "x"
type textarea "hey fgt"
type textarea "x"
type textarea "hey fg"
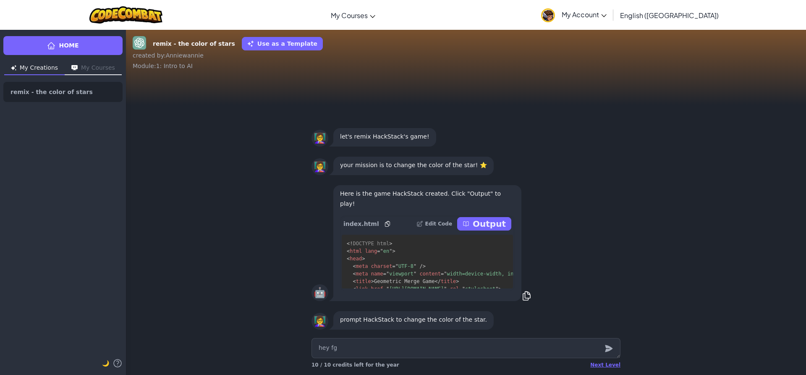
type textarea "x"
type textarea "hey f"
type textarea "x"
type textarea "hey"
type textarea "x"
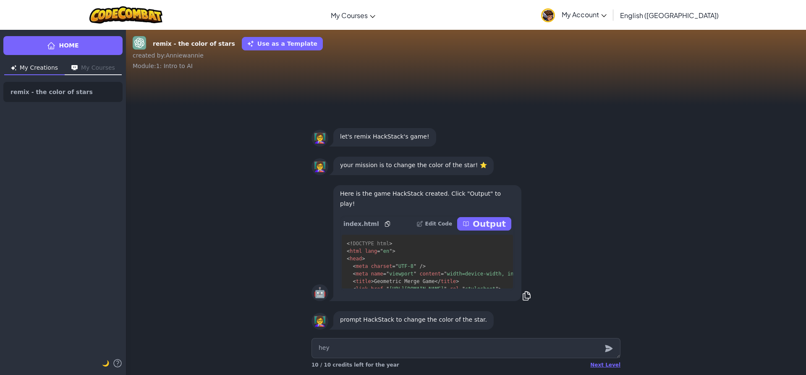
type textarea "hey"
type textarea "x"
type textarea "he"
type textarea "x"
type textarea "h"
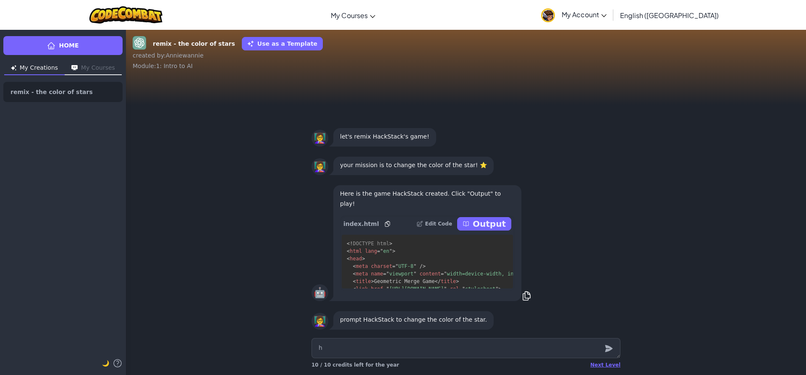
type textarea "x"
type textarea "h"
type textarea "x"
type textarea "h-"
type textarea "x"
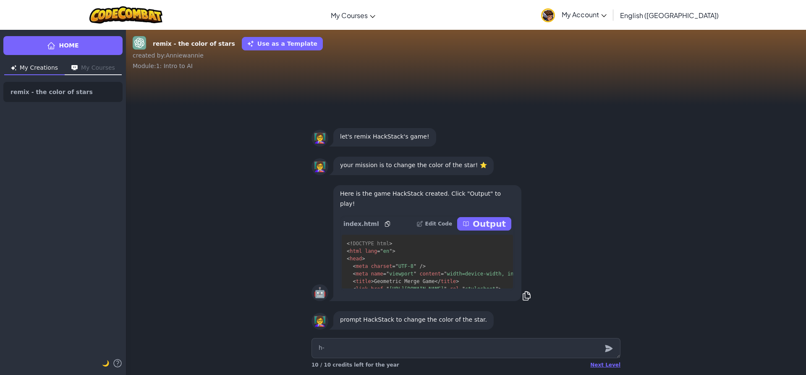
type textarea "h-h"
type textarea "x"
type textarea "h-hi"
type textarea "x"
type textarea "h-hi"
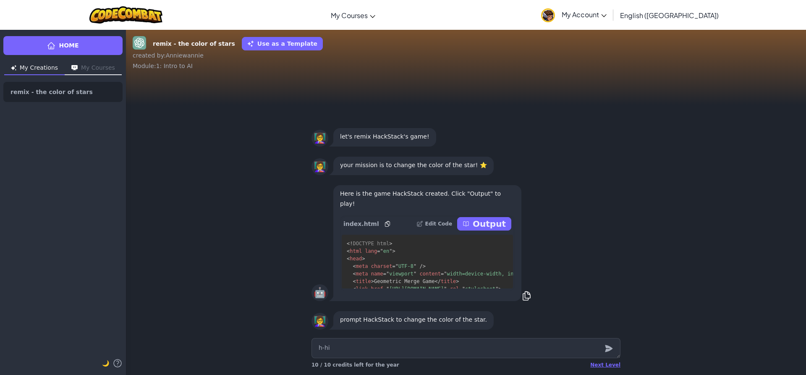
type textarea "x"
type textarea "h-hi"
type textarea "x"
type textarea "h-h"
type textarea "x"
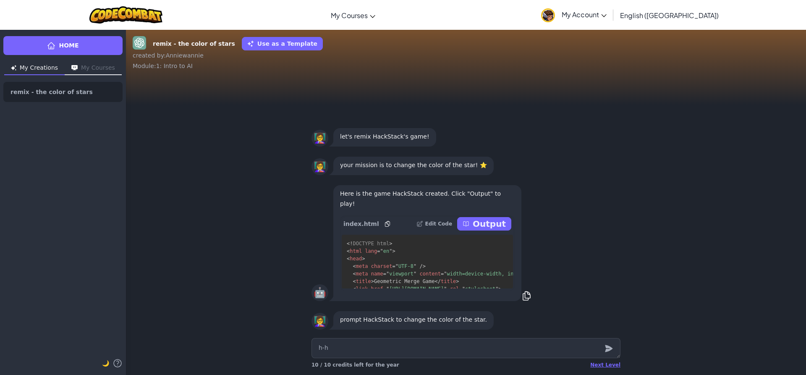
type textarea "h-ha"
type textarea "x"
type textarea "h-hai"
type textarea "x"
type textarea "h-hai"
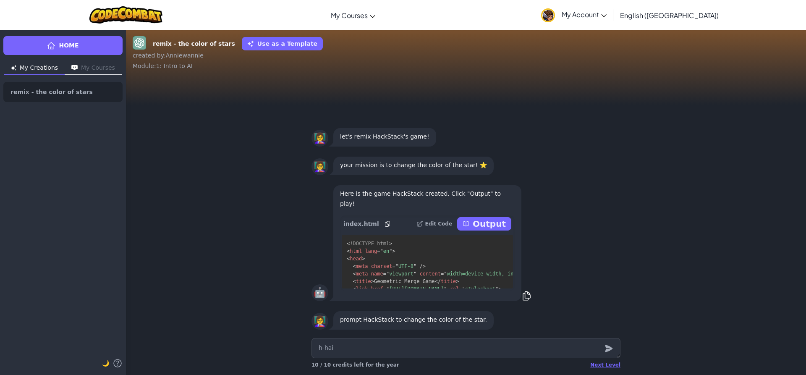
type textarea "x"
type textarea "h-hai s"
type textarea "x"
type textarea "h-hai s-"
type textarea "x"
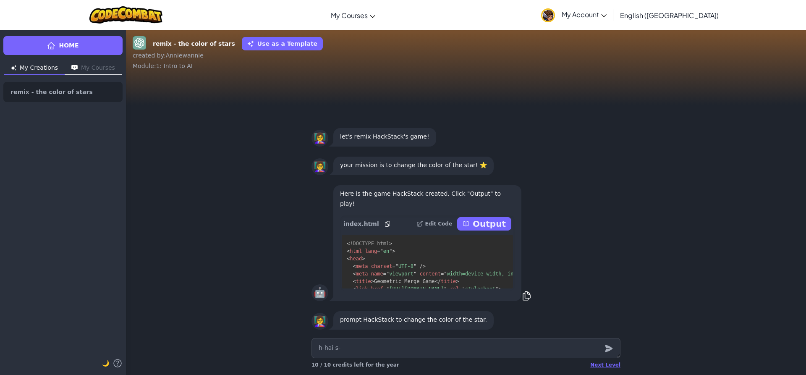
type textarea "h-hai s-s"
type textarea "x"
type textarea "h-hai s-se"
type textarea "x"
type textarea "h-hai s-sen"
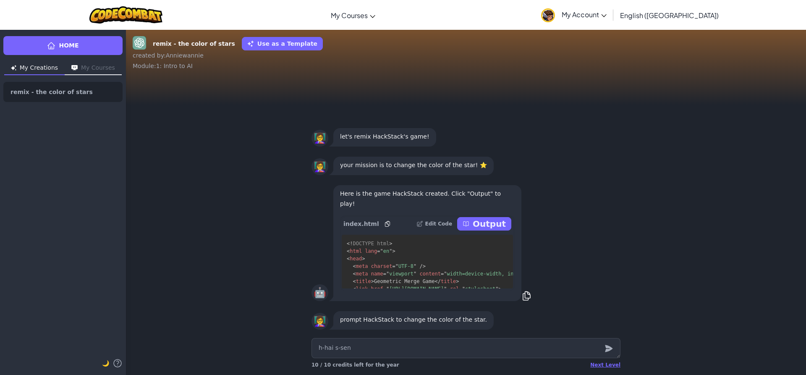
type textarea "x"
type textarea "h-hai s-senp"
type textarea "x"
type textarea "h-hai s-senpa"
type textarea "x"
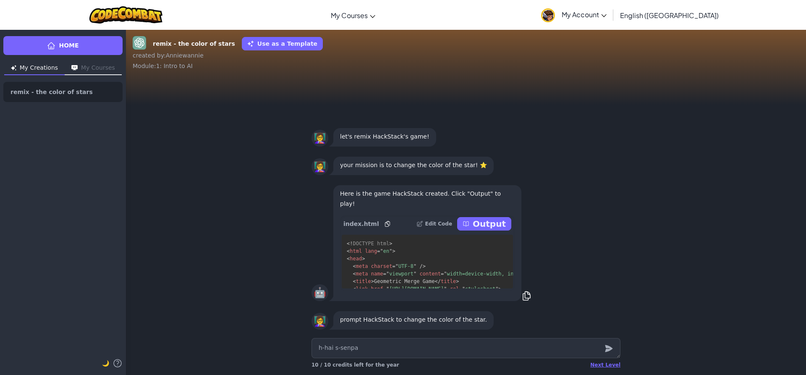
type textarea "h-hai s-senpai"
type textarea "x"
type textarea "h-hai s-senpai-"
type textarea "x"
type textarea "h-hai s-senpai-k"
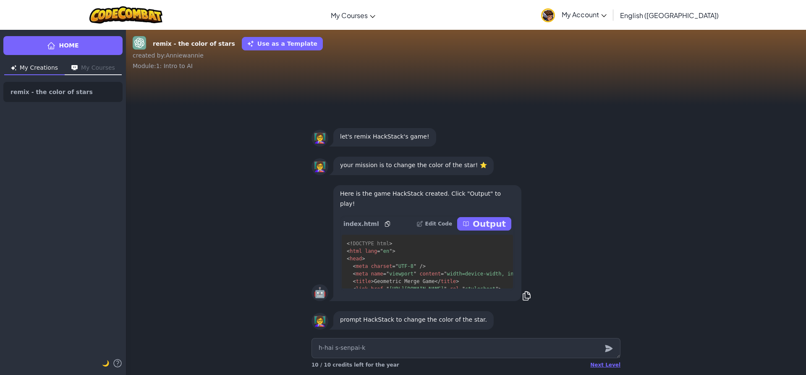
type textarea "x"
type textarea "h-hai s-senpai-ku"
type textarea "x"
type textarea "h-hai s-senpai-kun"
type textarea "x"
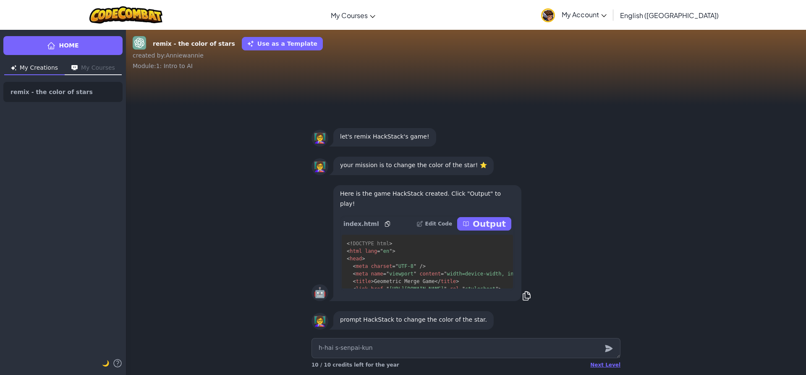
type textarea "h-hai s-senpai-kun!"
type textarea "x"
type textarea "h-hai s-senpai-kun!!"
type textarea "x"
type textarea "h-hai s-senpai-kun!!"
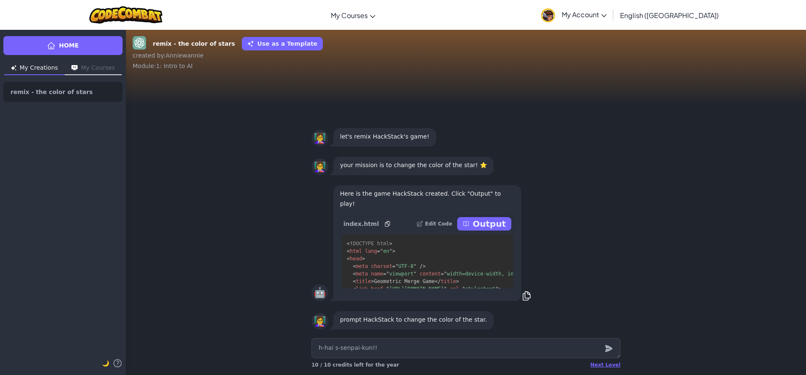
type textarea "x"
type textarea "h-hai s-senpai-kun!! a"
type textarea "x"
type textarea "h-hai s-senpai-kun!! at"
type textarea "x"
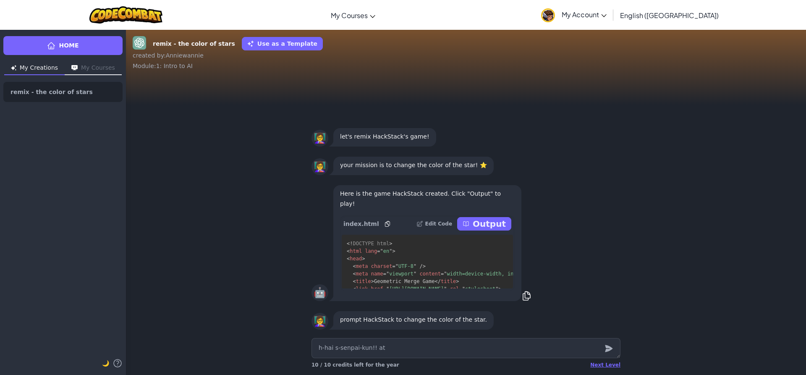
type textarea "h-hai s-senpai-kun!! ata"
type textarea "x"
type textarea "h-hai s-senpai-kun!! atak"
type textarea "x"
type textarea "h-hai s-senpai-kun!! ataki"
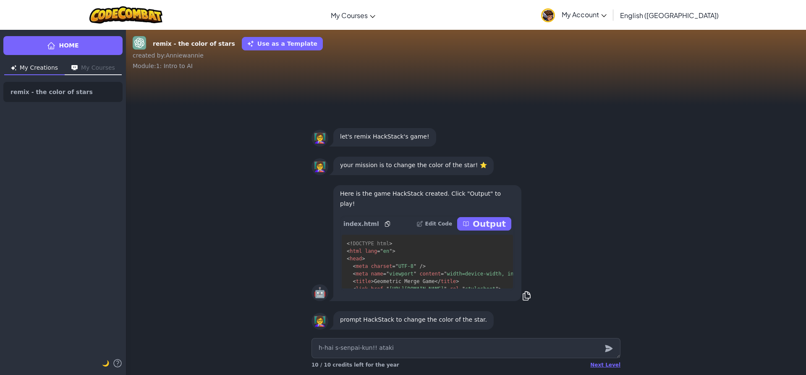
type textarea "x"
type textarea "h-hai s-senpai-kun!! [GEOGRAPHIC_DATA]"
type textarea "x"
type textarea "h-hai s-senpai-kun!! [GEOGRAPHIC_DATA]"
type textarea "x"
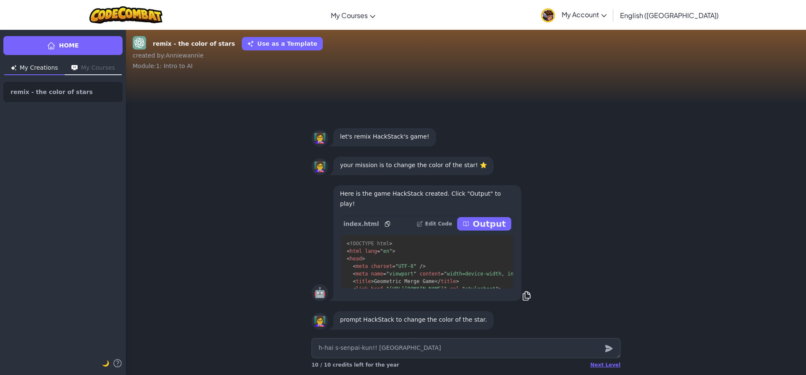
type textarea "h-hai s-senpai-kun!! atakimas"
type textarea "x"
type textarea "h-hai s-senpai-kun!! atakimas"
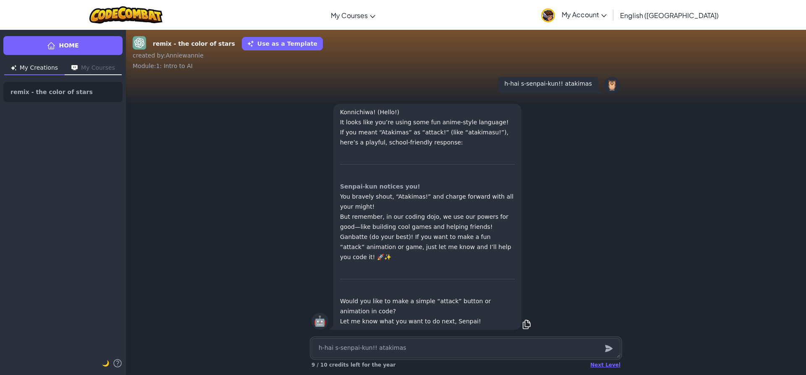
type textarea "x"
type textarea "m"
type textarea "x"
type textarea "md"
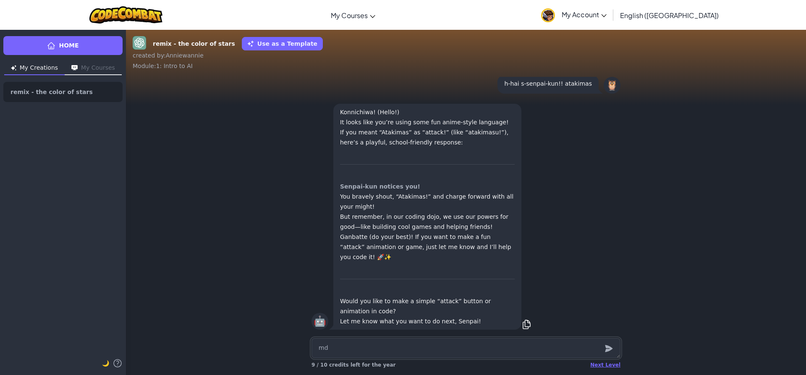
type textarea "x"
type textarea "mdo"
type textarea "x"
type textarea "mdo"
type textarea "x"
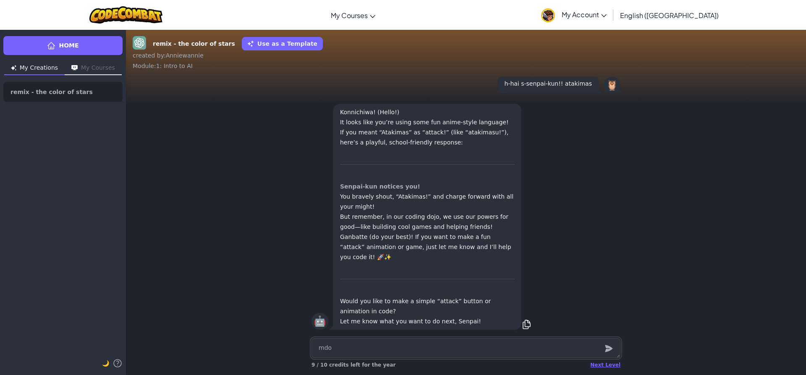
type textarea "mdo u"
type textarea "x"
type textarea "mdo u"
type textarea "x"
type textarea "mdo u l"
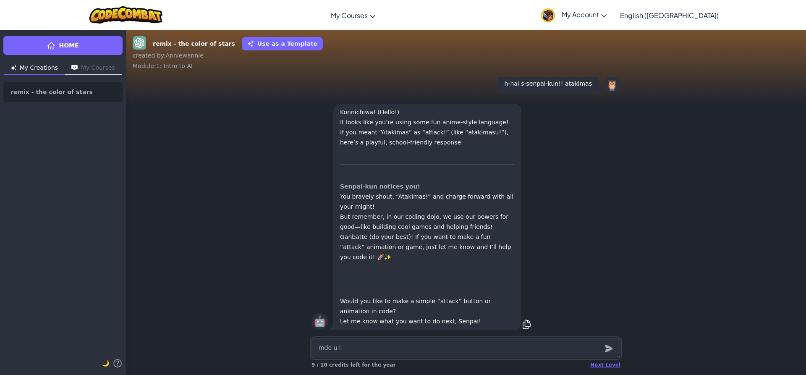
type textarea "x"
type textarea "mdo u li"
type textarea "x"
type textarea "mdo u lik"
type textarea "x"
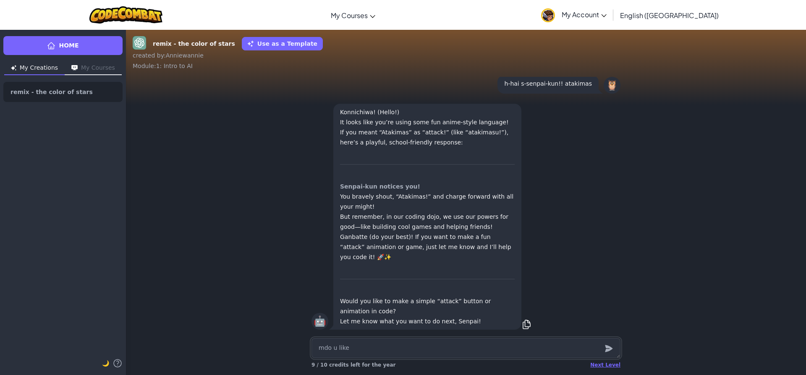
type textarea "mdo u like"
type textarea "x"
type textarea "mdo u like m"
type textarea "x"
type textarea "mdo u like my"
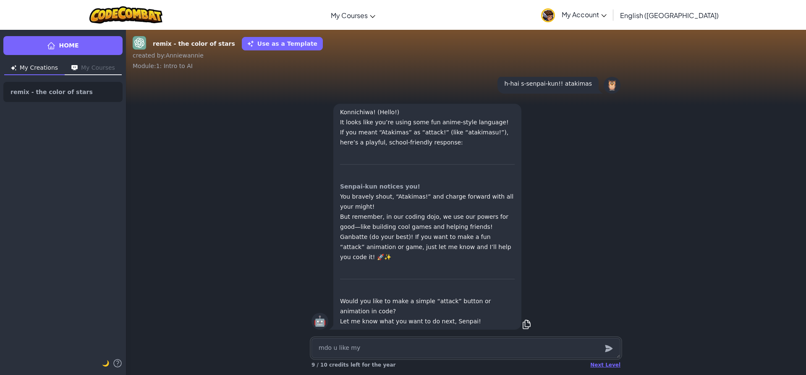
type textarea "x"
type textarea "mdo u like my"
type textarea "x"
type textarea "mdo u like my p"
type textarea "x"
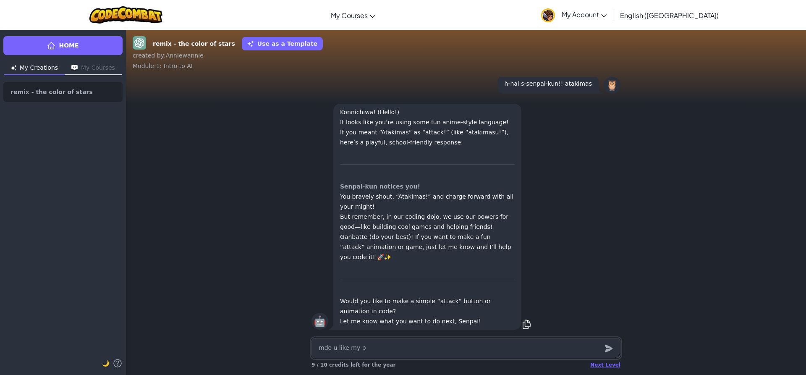
type textarea "mdo u like my pu"
type textarea "x"
type textarea "mdo u like my pus"
type textarea "x"
type textarea "mdo u like my puss"
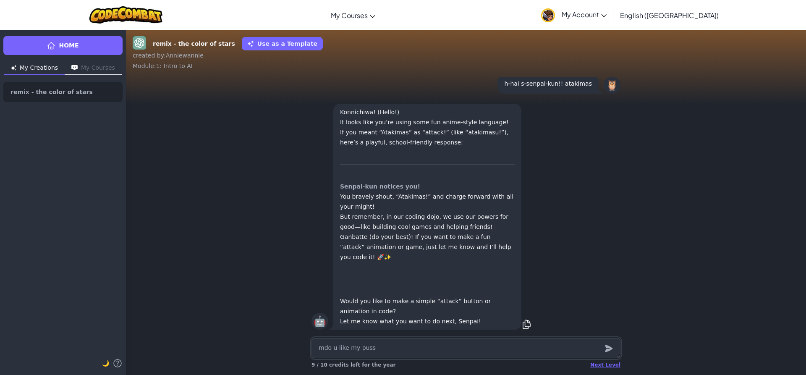
type textarea "x"
type textarea "mdo u like my pusst"
type textarea "x"
type textarea "mdo u like my puss"
type textarea "x"
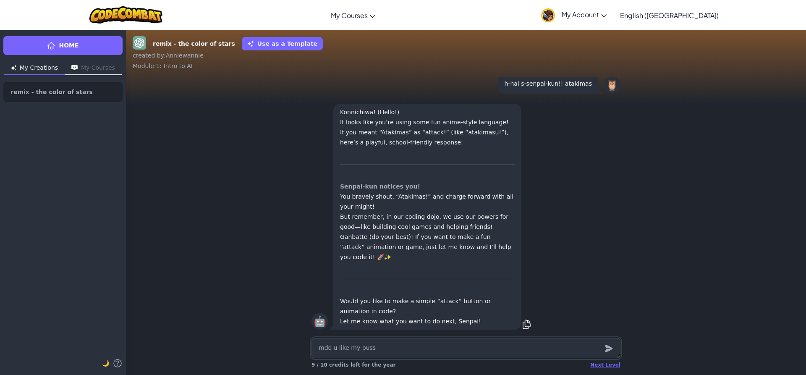
type textarea "mdo u like my pus"
type textarea "x"
type textarea "mdo u like my pu"
type textarea "x"
type textarea "mdo u like my p"
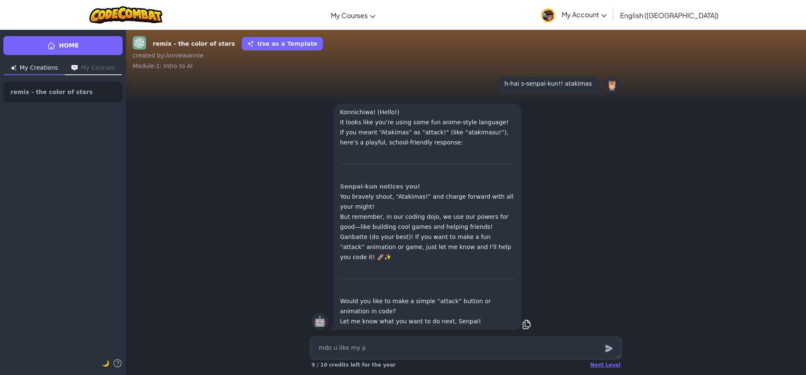
type textarea "x"
type textarea "mdo u like my"
type textarea "x"
type textarea "mdo u like my k"
type textarea "x"
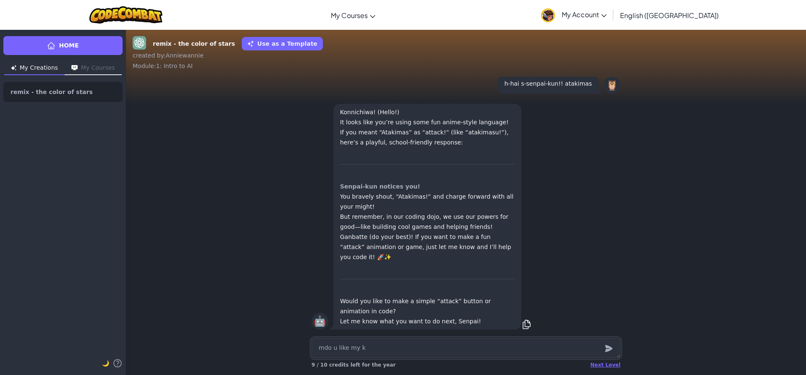
type textarea "mdo u like my ki"
type textarea "x"
type textarea "mdo u like my kity"
type textarea "x"
type textarea "mdo u like my kityt"
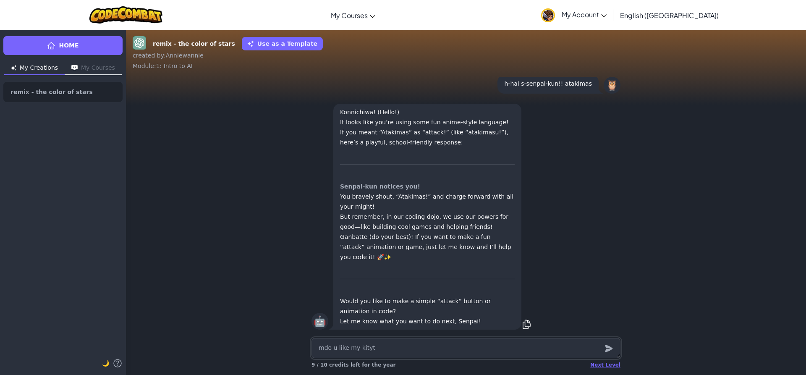
type textarea "x"
type textarea "mdo u like my kity"
type textarea "x"
type textarea "mdo u like my kit"
type textarea "x"
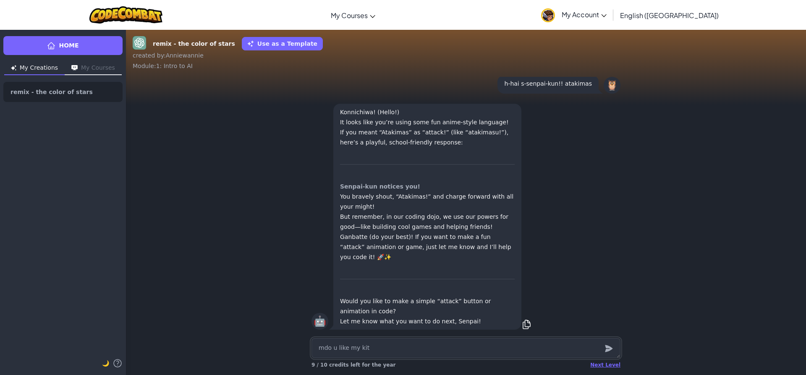
type textarea "mdo u like my kitt"
type textarea "x"
type textarea "mdo u like my kitty"
type textarea "x"
type textarea "mdo u like my kitty."
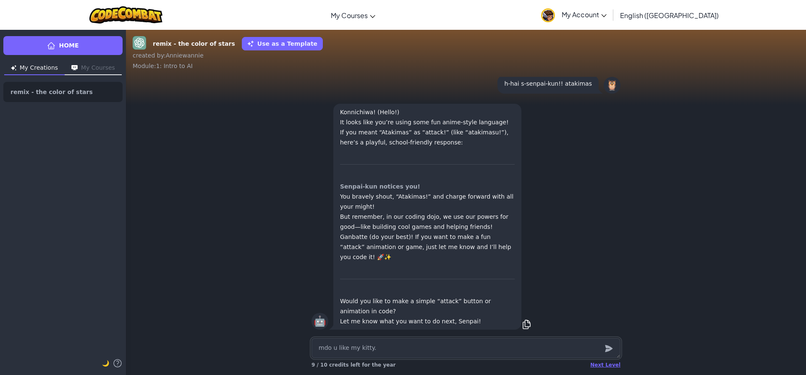
type textarea "x"
type textarea "mdo u like my kitty.."
type textarea "x"
type textarea "mdo u like my kitty..s"
type textarea "x"
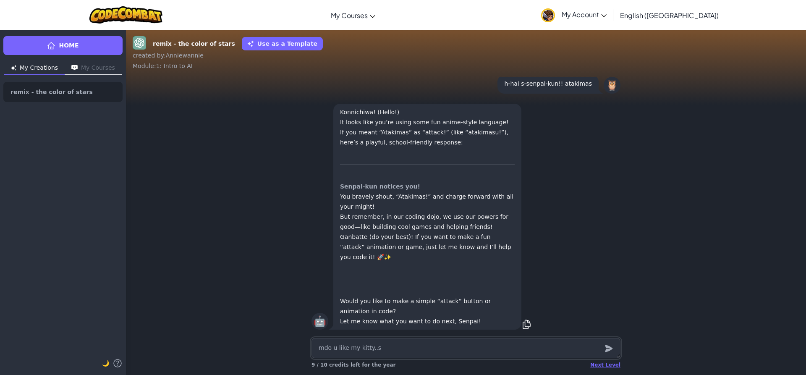
type textarea "mdo u like my kitty..se"
type textarea "x"
type textarea "mdo u like my kitty..sen"
type textarea "x"
type textarea "mdo u like my kitty..senp"
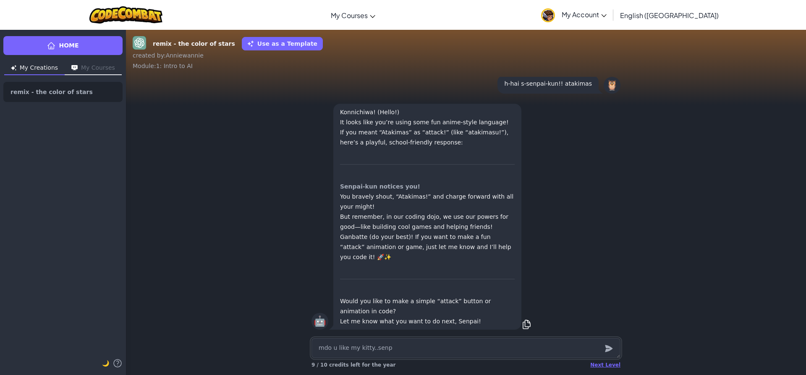
type textarea "x"
type textarea "mdo u like my kitty..senpa"
type textarea "x"
type textarea "mdo u like my kitty..senpai"
type textarea "x"
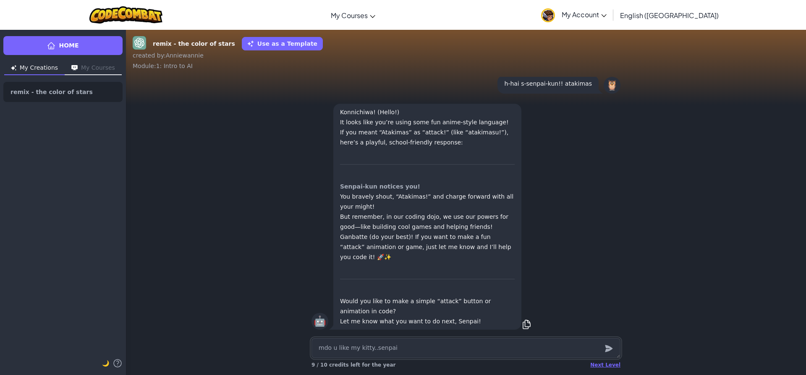
type textarea "mdo u like my kitty..senpai-"
type textarea "x"
type textarea "mdo u like my kitty..senpai-k"
type textarea "x"
type textarea "mdo u like my kitty..senpai-ku"
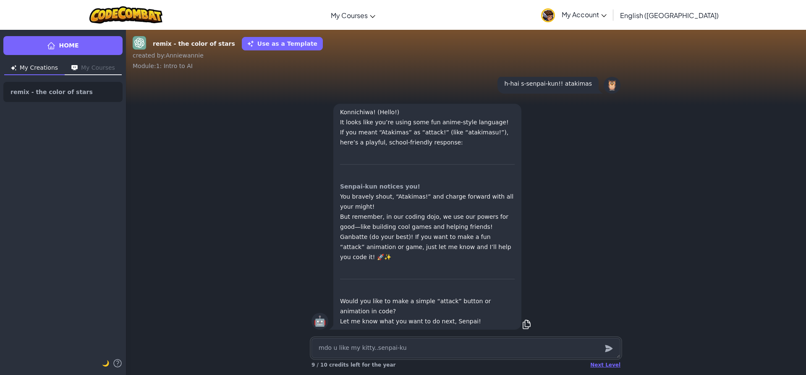
type textarea "x"
type textarea "mdo u like my kitty..[PERSON_NAME]"
type textarea "x"
type textarea "mdo u like my kitty..[PERSON_NAME]."
type textarea "x"
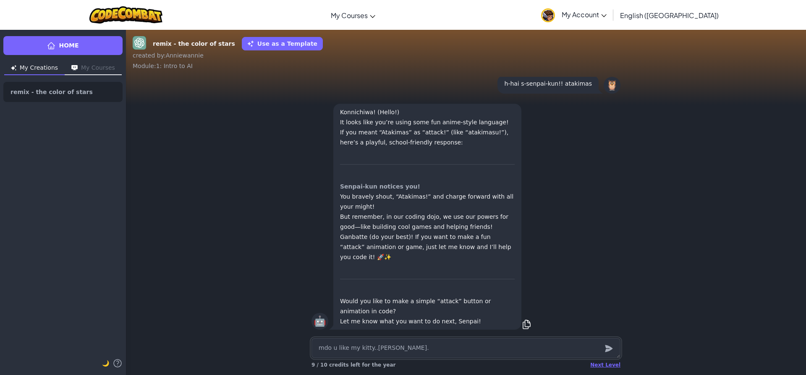
type textarea "mdo u like my kitty..senpai-kun.."
type textarea "x"
type textarea "mdo u like my kitty..senpai-kun..?"
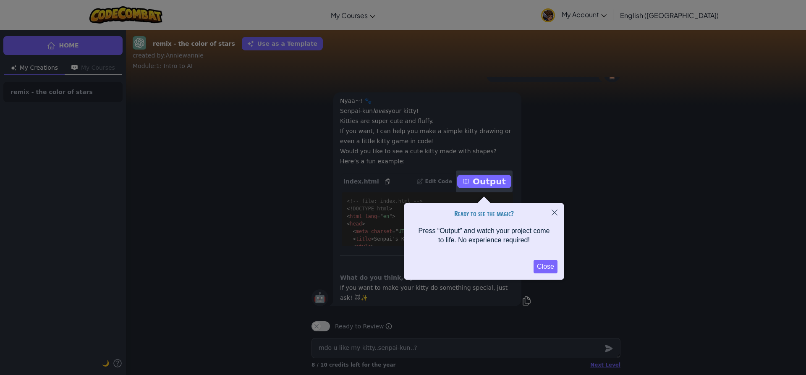
click at [489, 186] on div at bounding box center [484, 181] width 57 height 22
click at [540, 262] on button "Close" at bounding box center [546, 266] width 24 height 13
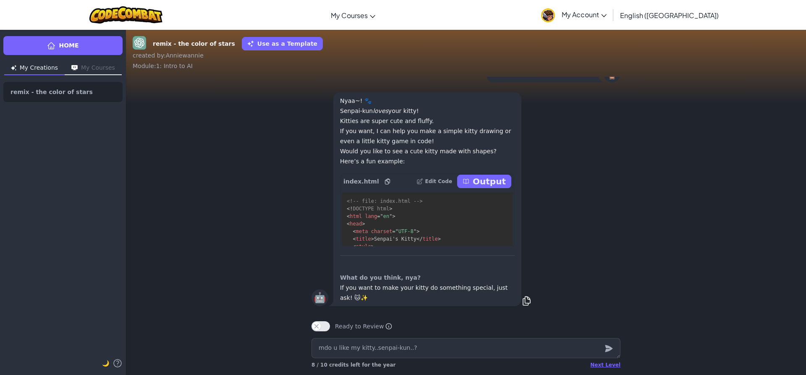
click at [485, 178] on p "Output" at bounding box center [489, 181] width 33 height 12
type textarea "x"
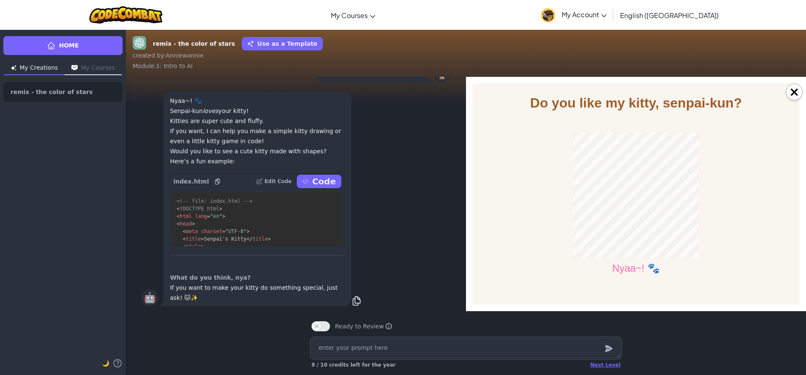
type textarea "x"
type textarea "t"
type textarea "x"
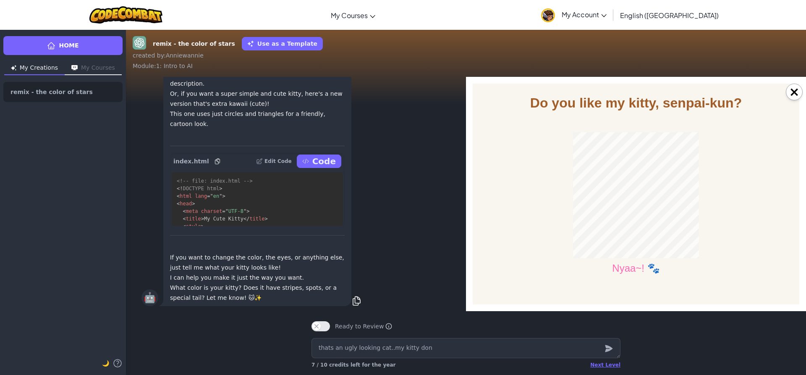
click at [311, 165] on button "Code" at bounding box center [319, 160] width 44 height 13
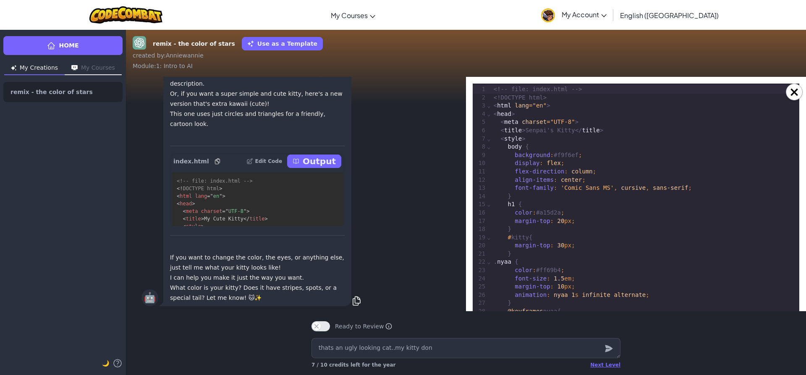
click at [325, 162] on p "Output" at bounding box center [319, 161] width 33 height 12
